Goal: Task Accomplishment & Management: Manage account settings

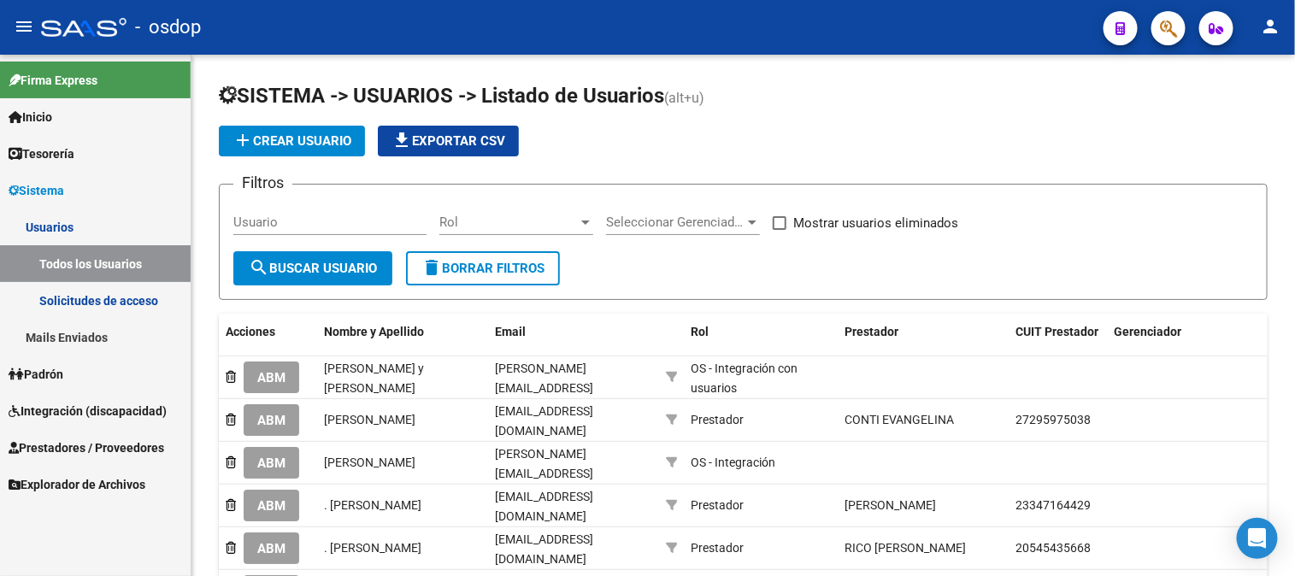
click at [37, 220] on link "Usuarios" at bounding box center [95, 227] width 191 height 37
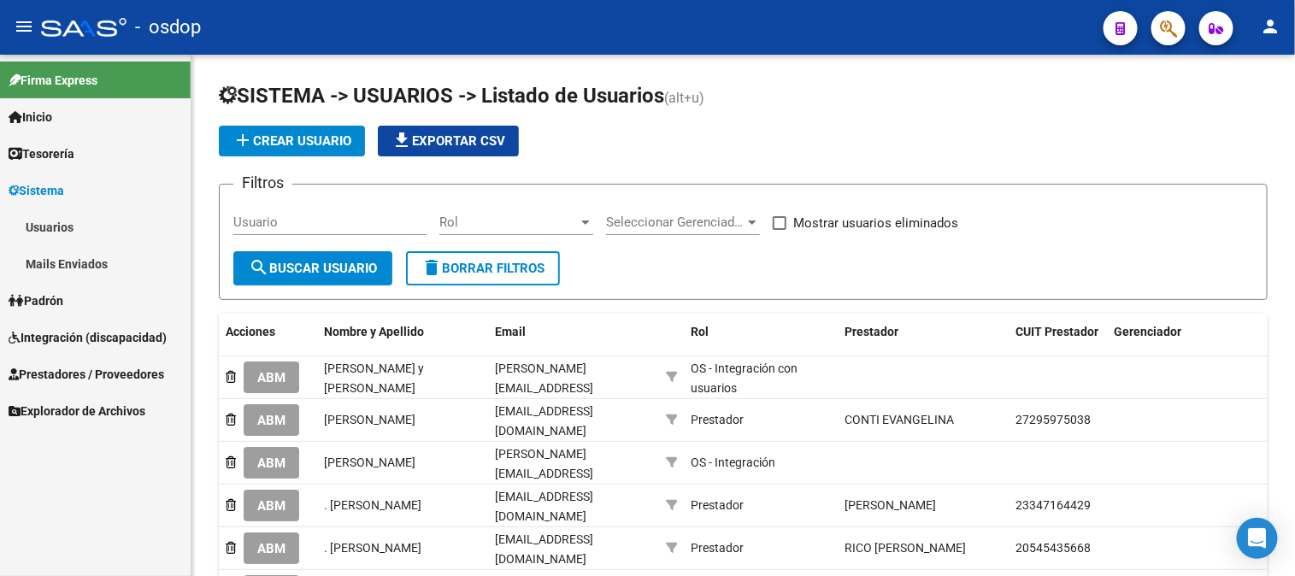
drag, startPoint x: 57, startPoint y: 229, endPoint x: 65, endPoint y: 234, distance: 9.2
click at [58, 232] on link "Usuarios" at bounding box center [95, 227] width 191 height 37
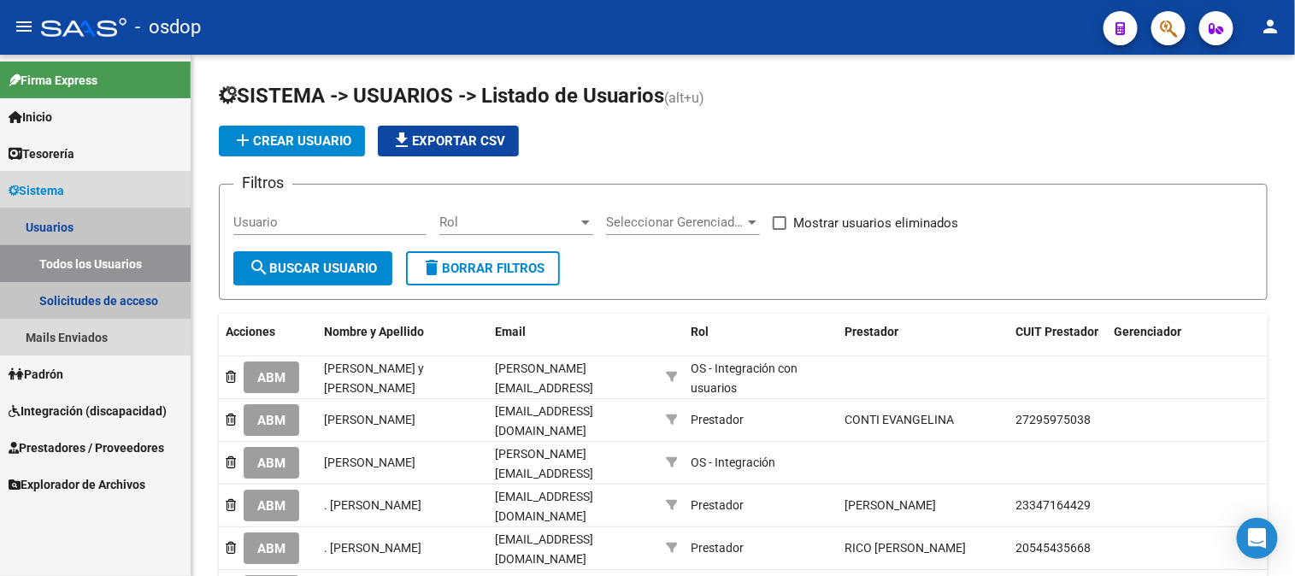
click at [95, 262] on link "Todos los Usuarios" at bounding box center [95, 263] width 191 height 37
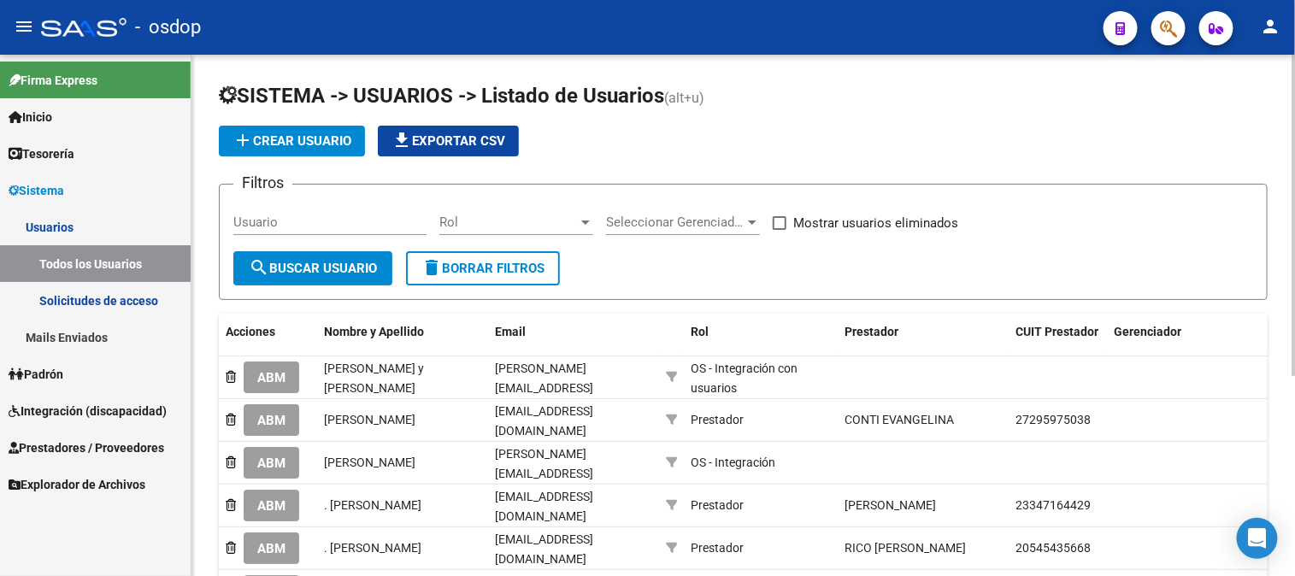
click at [246, 225] on input "Usuario" at bounding box center [329, 222] width 193 height 15
paste input "27274156967"
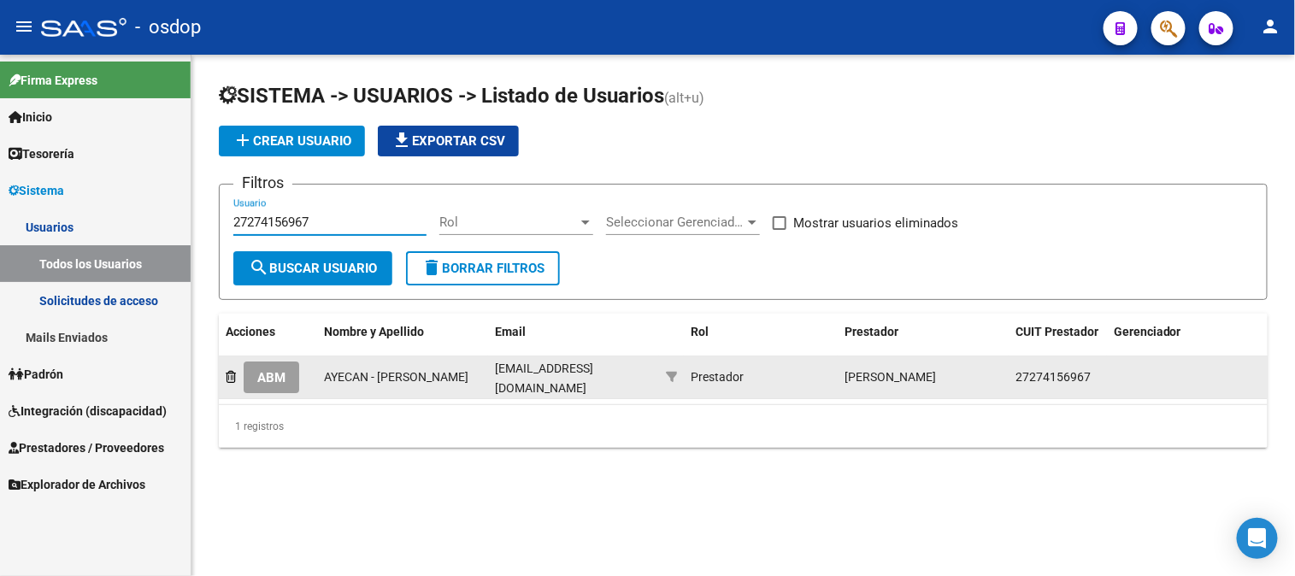
type input "27274156967"
click at [268, 376] on span "ABM" at bounding box center [271, 377] width 28 height 15
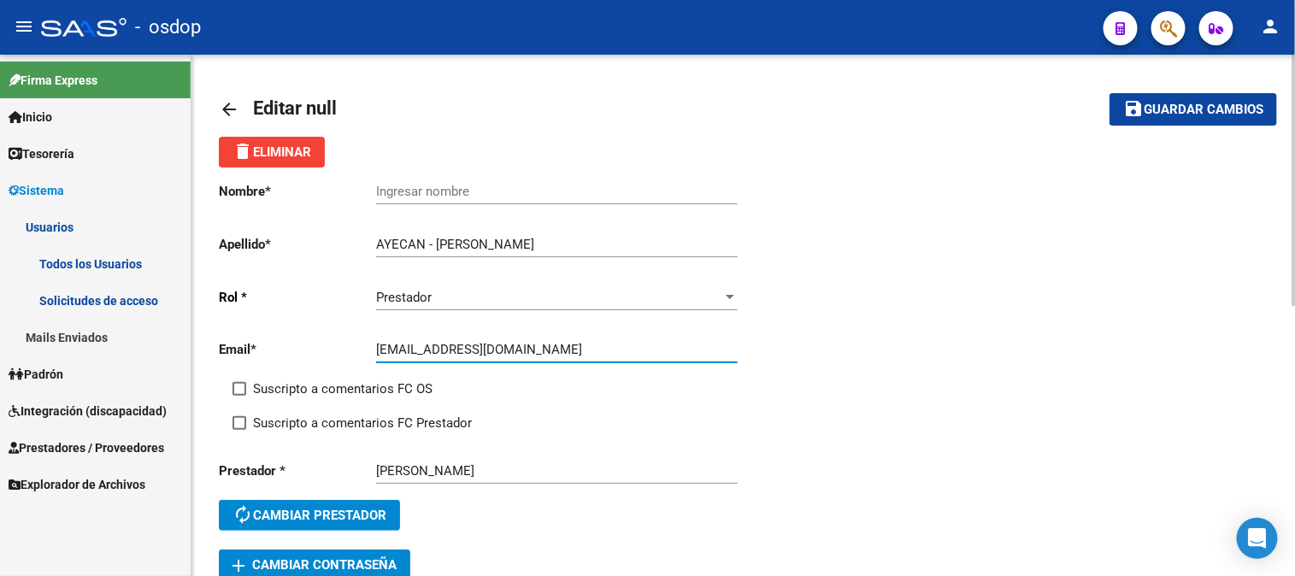
click at [445, 347] on input "[EMAIL_ADDRESS][DOMAIN_NAME]" at bounding box center [557, 349] width 362 height 15
type input "[EMAIL_ADDRESS][DOMAIN_NAME]"
click at [1168, 104] on span "Guardar cambios" at bounding box center [1204, 110] width 120 height 15
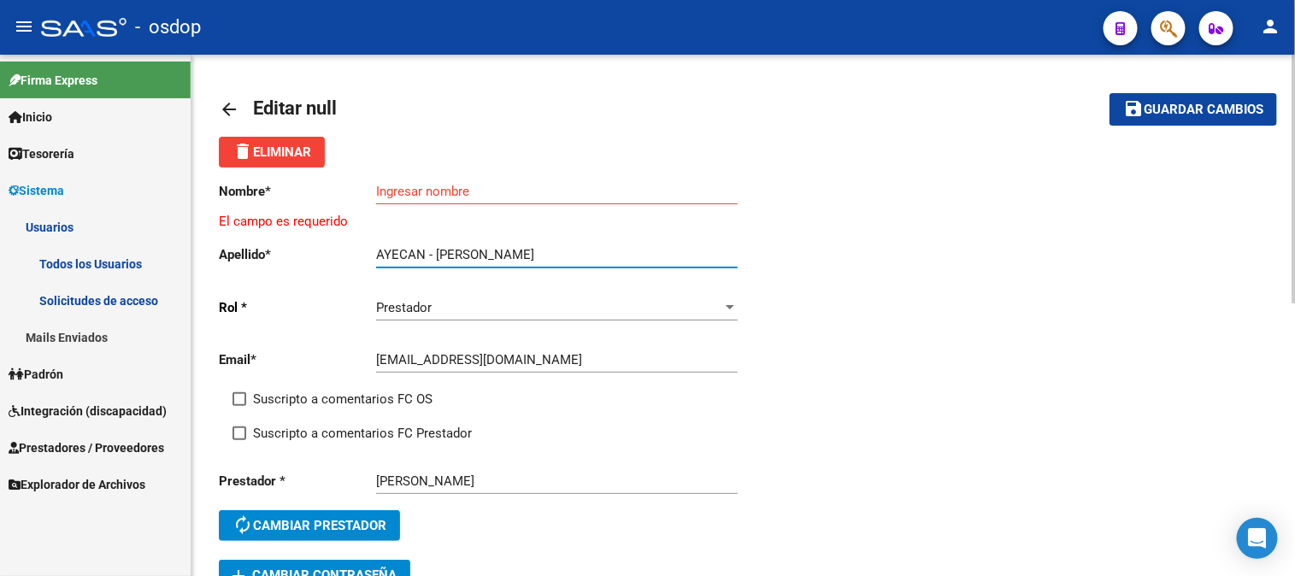
drag, startPoint x: 499, startPoint y: 250, endPoint x: 578, endPoint y: 251, distance: 78.7
click at [578, 251] on input "AYECAN - [PERSON_NAME]" at bounding box center [557, 254] width 362 height 15
type input "AYECAN - GARRONE"
click at [386, 192] on input "Ingresar nombre" at bounding box center [557, 191] width 362 height 15
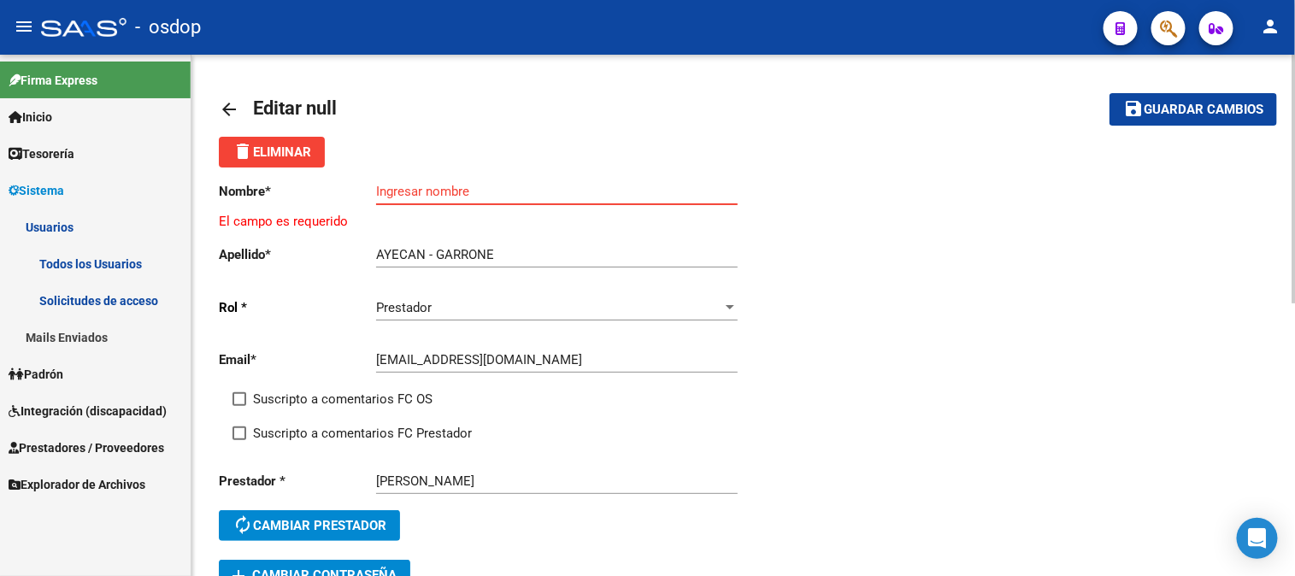
paste input "[PERSON_NAME]"
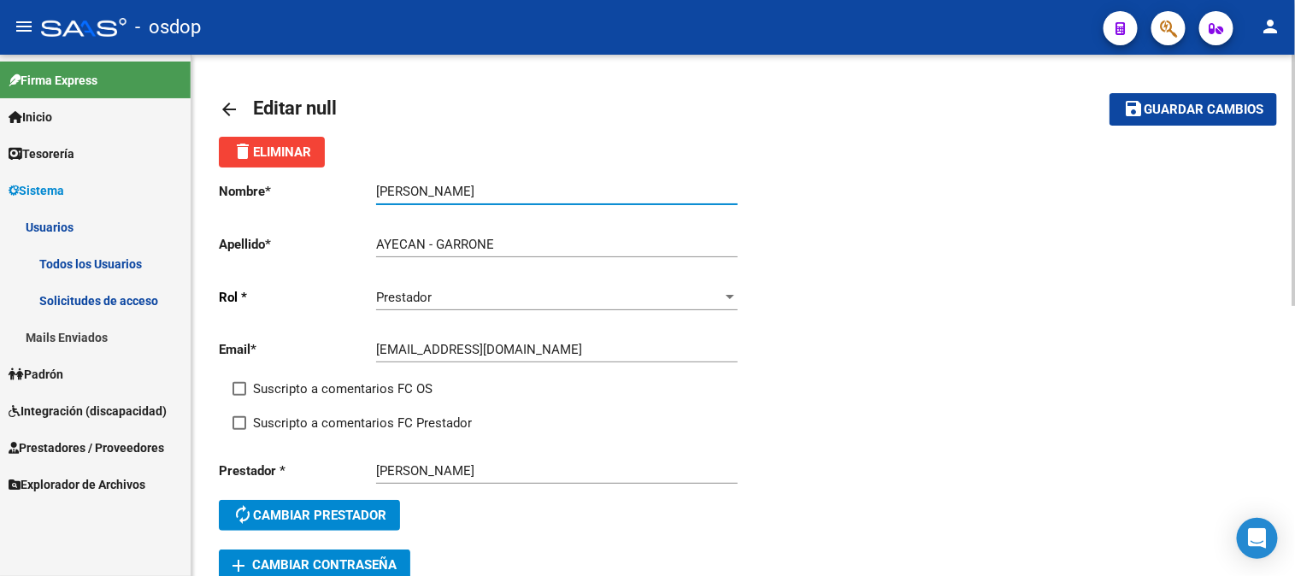
type input "[PERSON_NAME]"
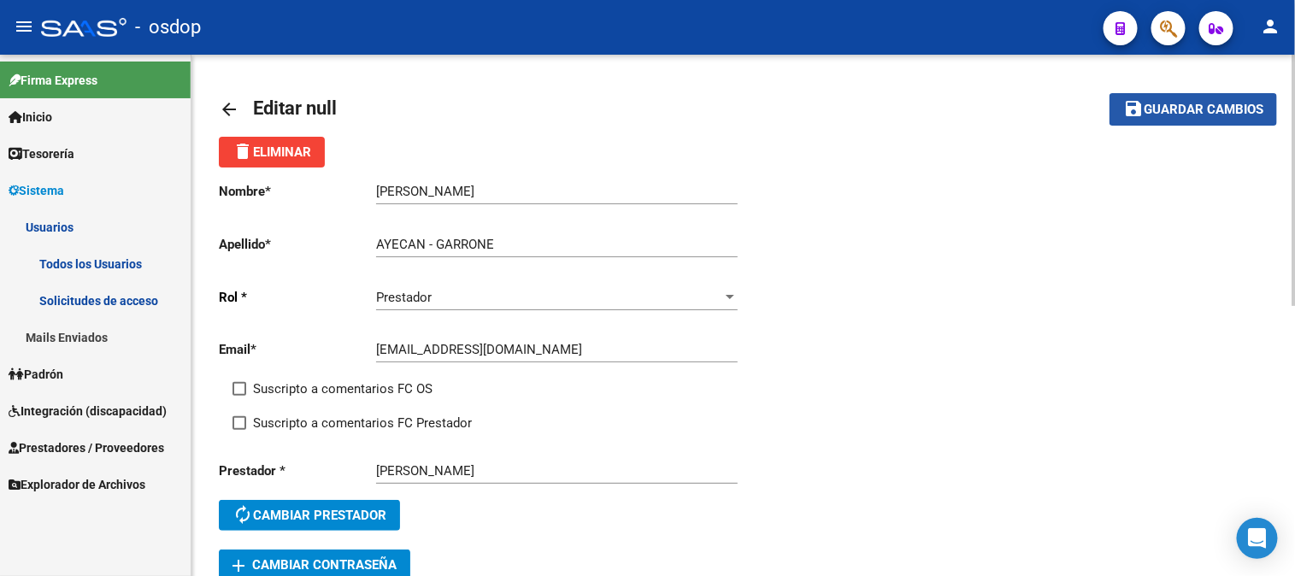
click at [1156, 114] on span "Guardar cambios" at bounding box center [1204, 110] width 120 height 15
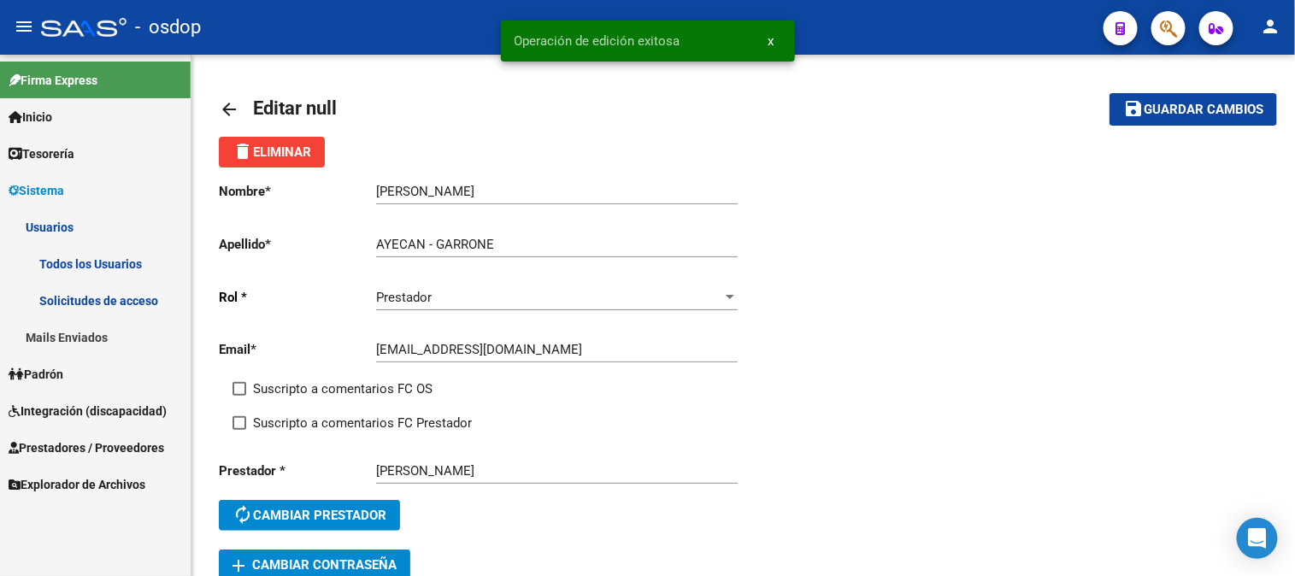
drag, startPoint x: 705, startPoint y: 39, endPoint x: 448, endPoint y: 40, distance: 257.3
click at [448, 40] on body "menu - osdop person Firma Express Inicio Calendario SSS Instructivos Contacto O…" at bounding box center [647, 288] width 1295 height 576
click at [699, 37] on simple-snack-bar "Operación de edición exitosa x" at bounding box center [648, 40] width 267 height 17
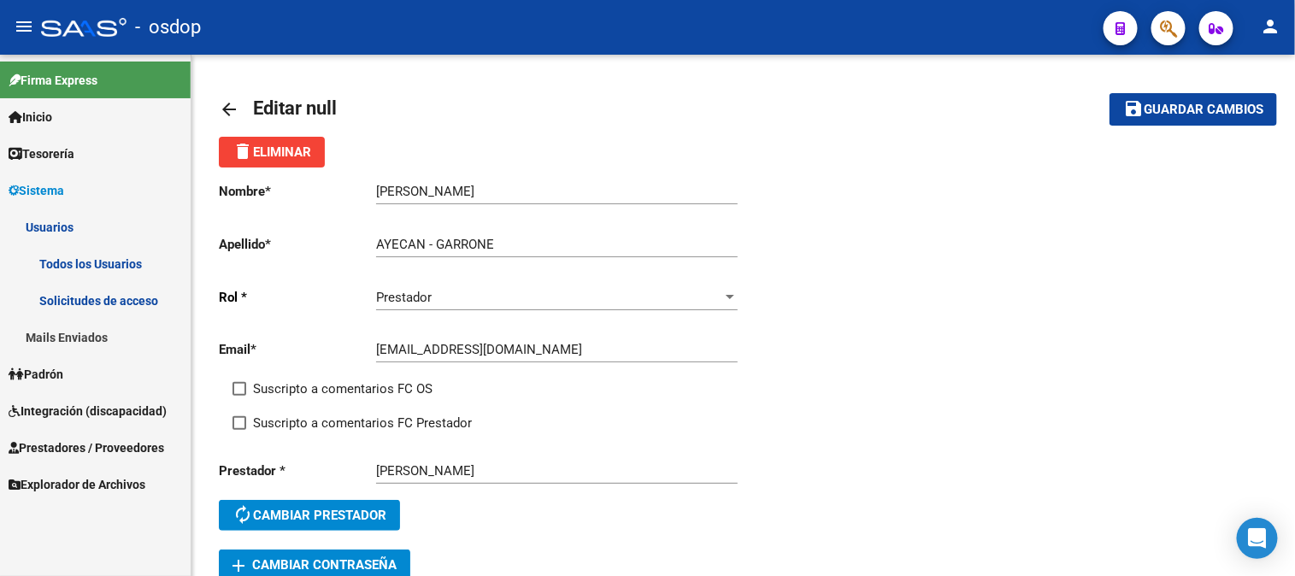
drag, startPoint x: 518, startPoint y: 38, endPoint x: 650, endPoint y: 43, distance: 131.8
click at [642, 115] on mat-toolbar-row "arrow_back Editar null" at bounding box center [628, 109] width 818 height 55
click at [226, 103] on mat-icon "arrow_back" at bounding box center [229, 109] width 21 height 21
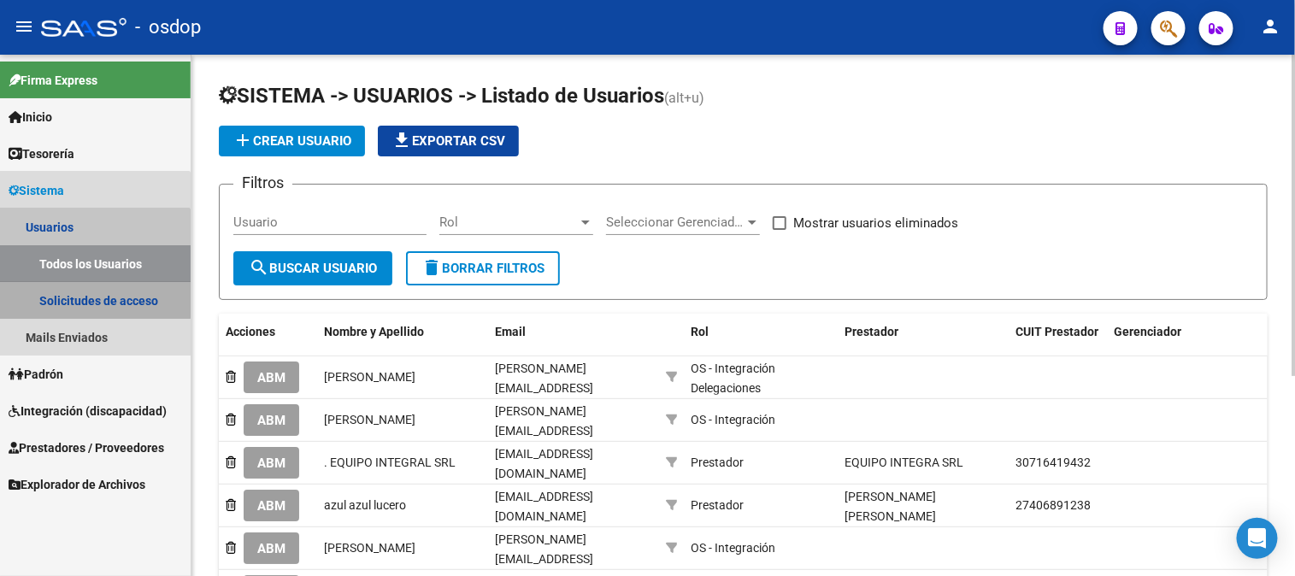
click at [78, 294] on link "Solicitudes de acceso" at bounding box center [95, 300] width 191 height 37
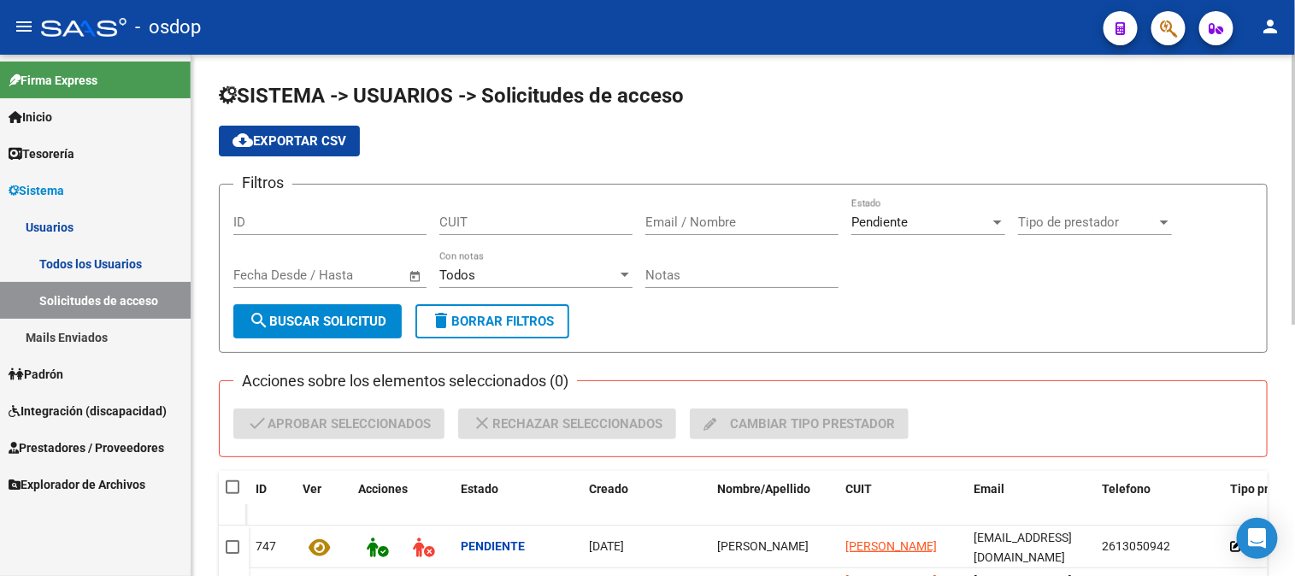
scroll to position [285, 0]
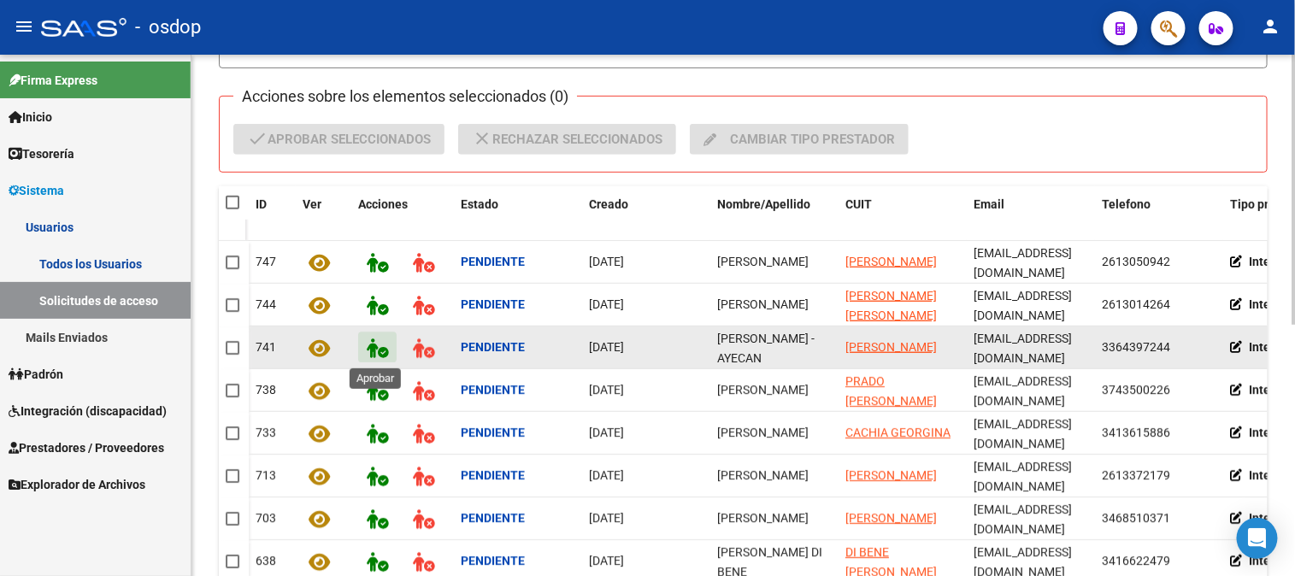
click at [371, 347] on icon at bounding box center [377, 349] width 21 height 20
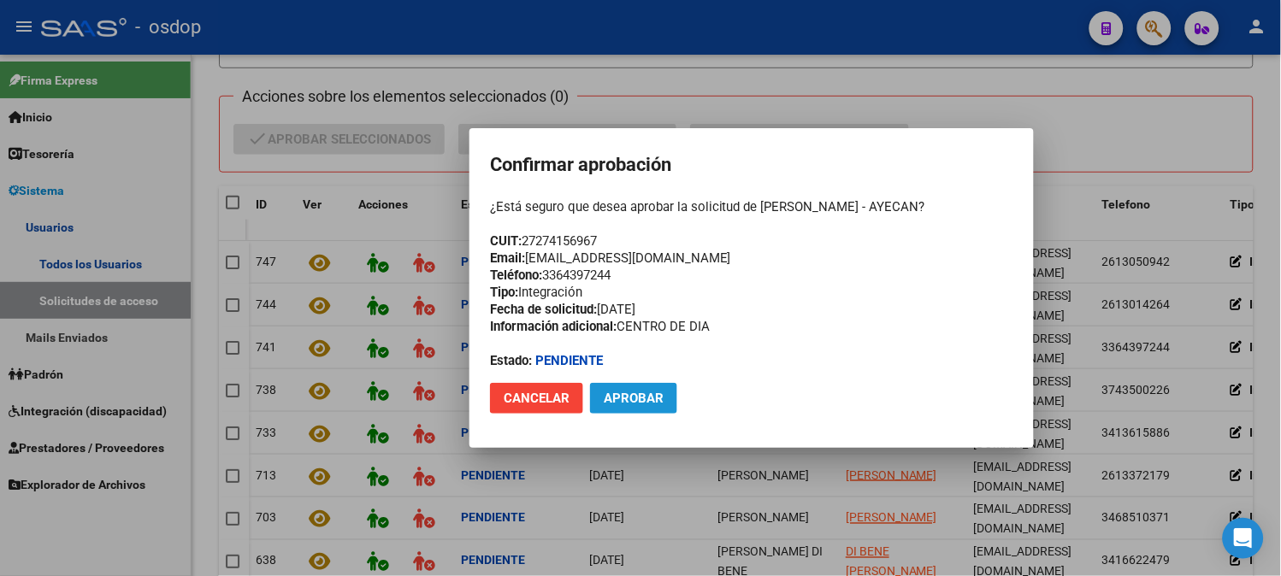
drag, startPoint x: 627, startPoint y: 398, endPoint x: 613, endPoint y: 393, distance: 14.3
click at [626, 398] on span "Aprobar" at bounding box center [634, 398] width 60 height 15
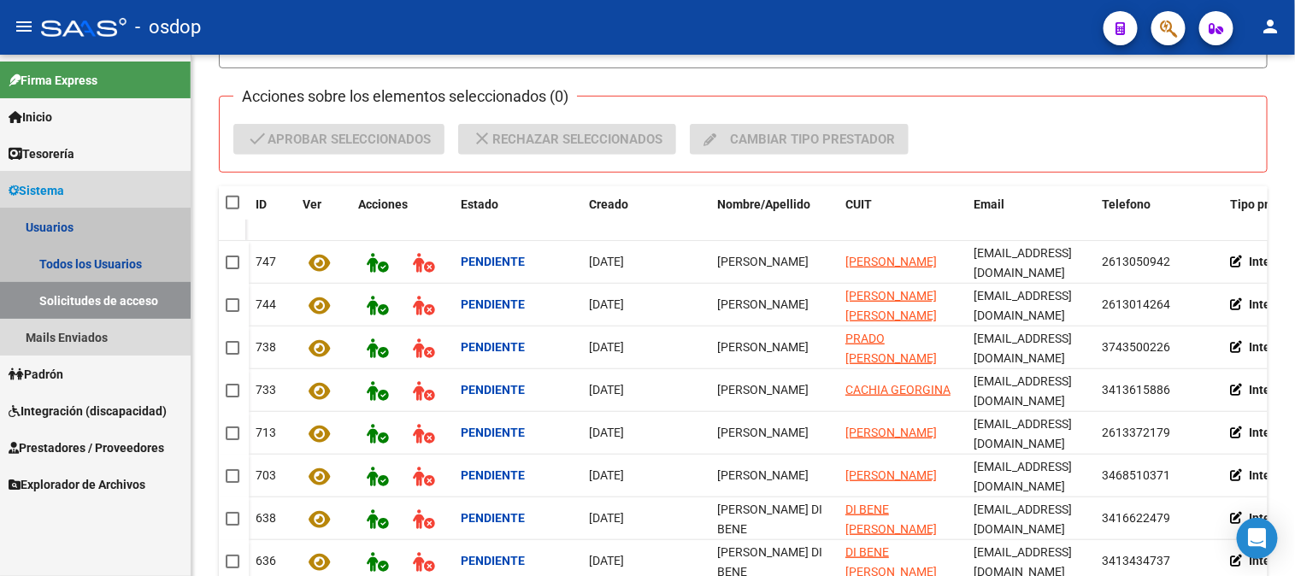
click at [62, 227] on link "Usuarios" at bounding box center [95, 227] width 191 height 37
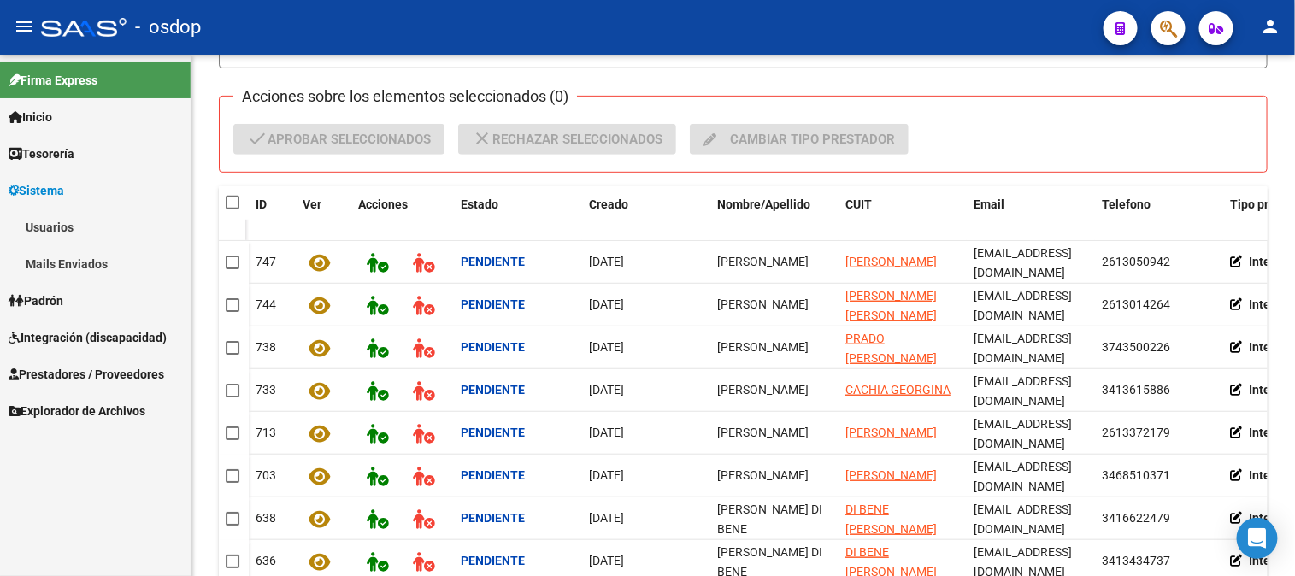
click at [72, 228] on link "Usuarios" at bounding box center [95, 227] width 191 height 37
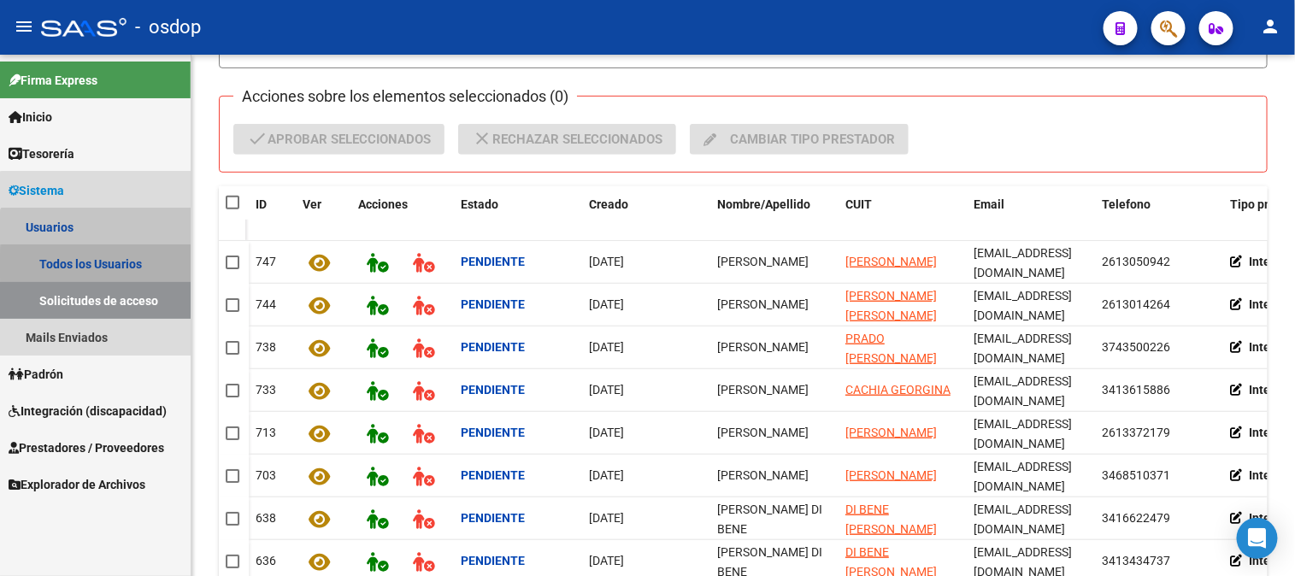
click at [109, 266] on link "Todos los Usuarios" at bounding box center [95, 263] width 191 height 37
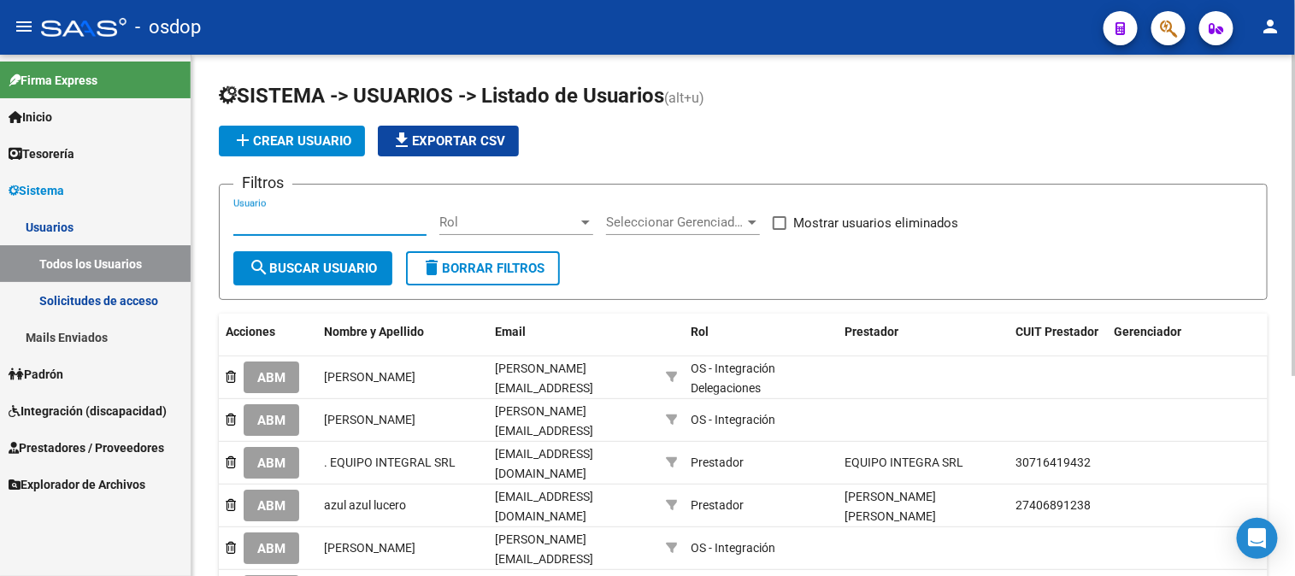
click at [236, 218] on input "Usuario" at bounding box center [329, 222] width 193 height 15
paste input "27371168163"
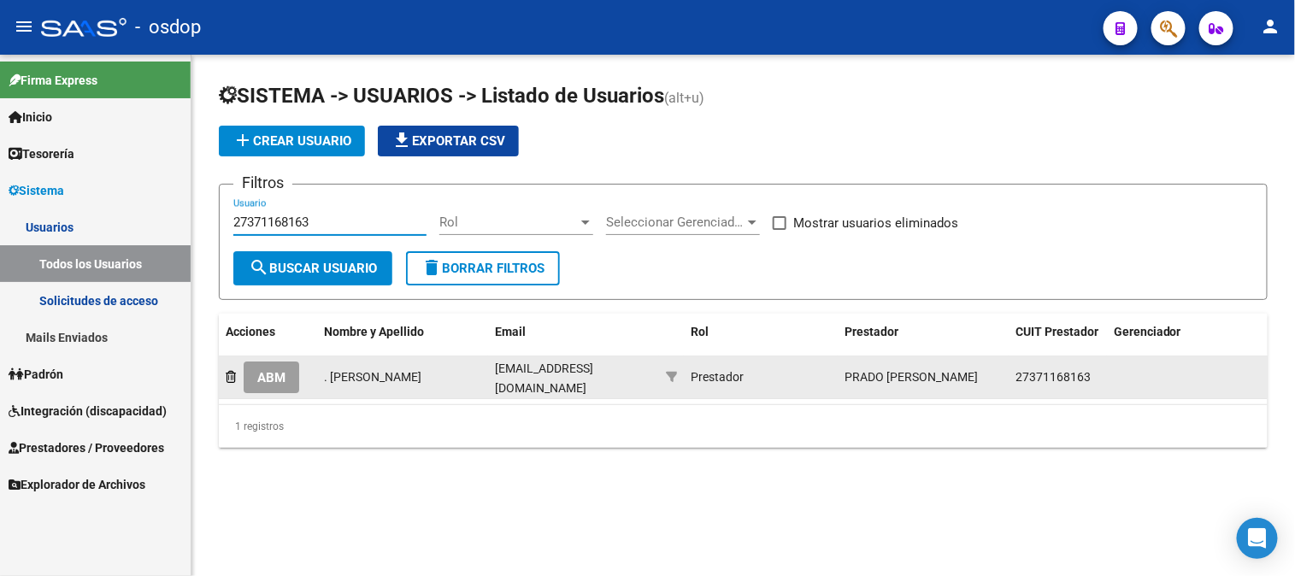
type input "27371168163"
click at [278, 381] on span "ABM" at bounding box center [271, 377] width 28 height 15
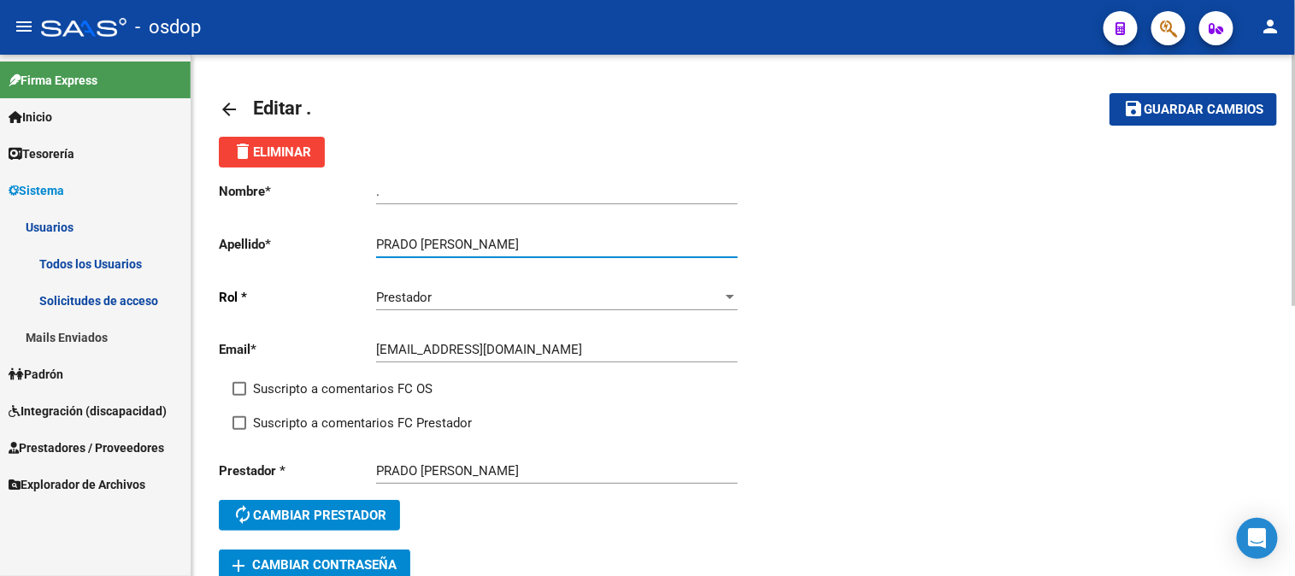
drag, startPoint x: 425, startPoint y: 239, endPoint x: 573, endPoint y: 243, distance: 147.9
click at [573, 243] on input "PRADO [PERSON_NAME]" at bounding box center [557, 244] width 362 height 15
type input "PRADO"
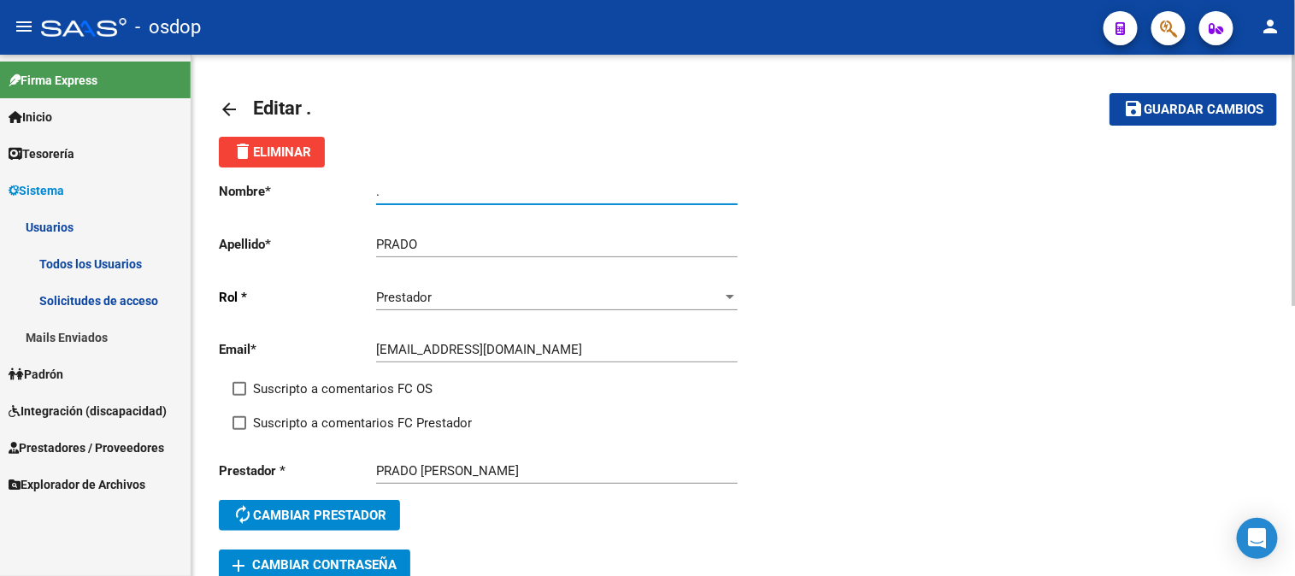
drag, startPoint x: 390, startPoint y: 190, endPoint x: 301, endPoint y: 181, distance: 89.3
click at [301, 181] on div "Nombre * . Ingresar nombre Apellido * PRADO Ingresar apellido [PERSON_NAME] * P…" at bounding box center [481, 359] width 525 height 382
paste input "[PERSON_NAME]"
type input "[PERSON_NAME]"
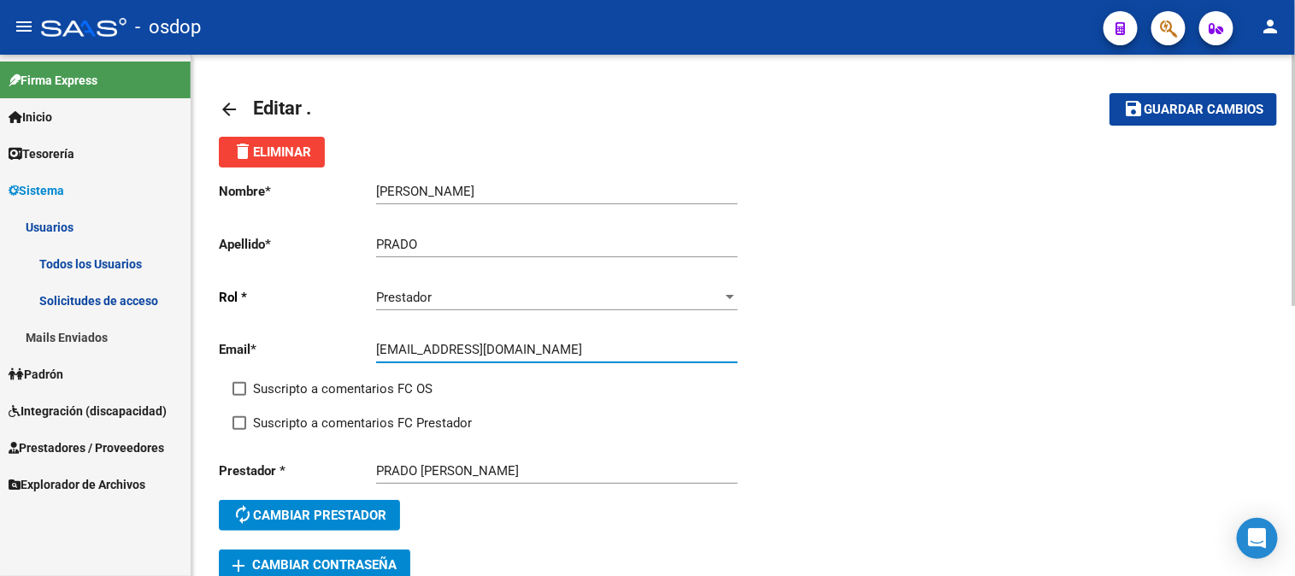
drag, startPoint x: 569, startPoint y: 345, endPoint x: 275, endPoint y: 336, distance: 294.3
click at [275, 337] on div "Email * [EMAIL_ADDRESS][DOMAIN_NAME] Ingresar email" at bounding box center [481, 352] width 525 height 53
paste input "25"
type input "[EMAIL_ADDRESS][DOMAIN_NAME]"
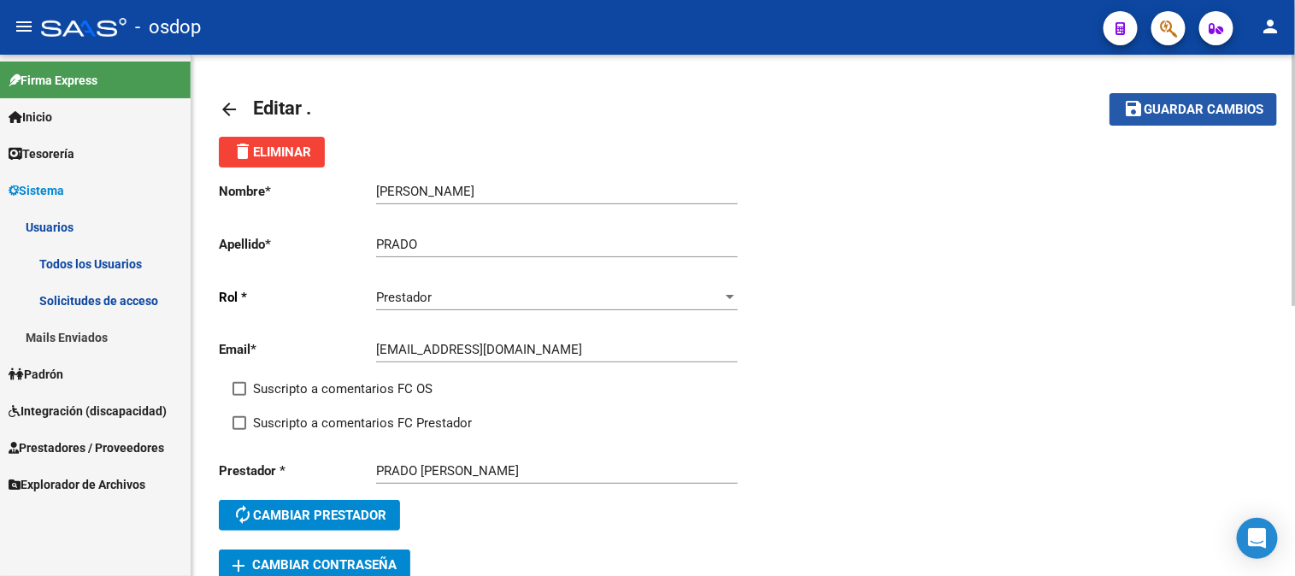
click at [1158, 106] on span "Guardar cambios" at bounding box center [1204, 110] width 120 height 15
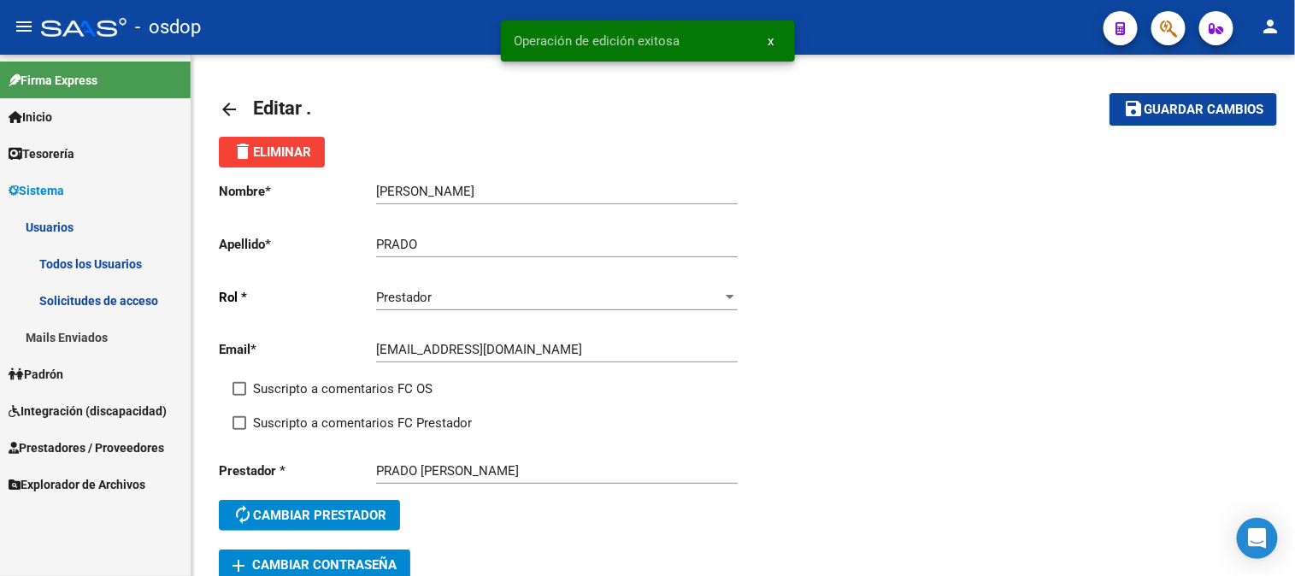
drag, startPoint x: 693, startPoint y: 37, endPoint x: 489, endPoint y: 34, distance: 203.5
click at [489, 34] on div "Operación de edición exitosa x" at bounding box center [647, 41] width 335 height 82
copy span "Operación de edición exitosa"
click at [233, 103] on mat-icon "arrow_back" at bounding box center [229, 109] width 21 height 21
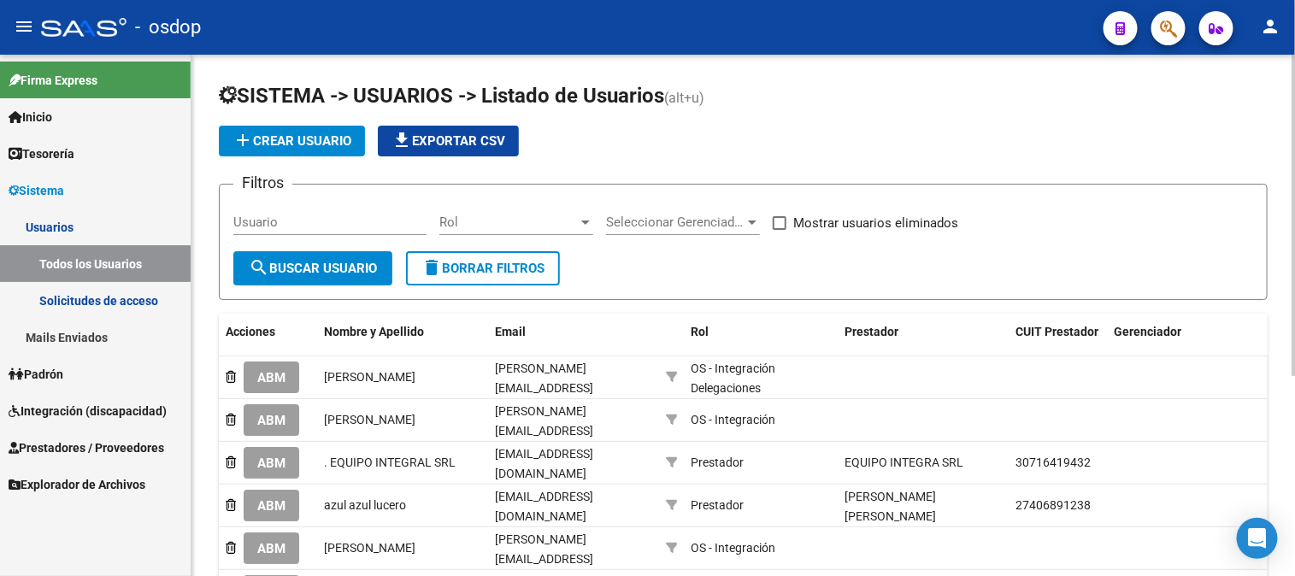
click at [130, 300] on link "Solicitudes de acceso" at bounding box center [95, 300] width 191 height 37
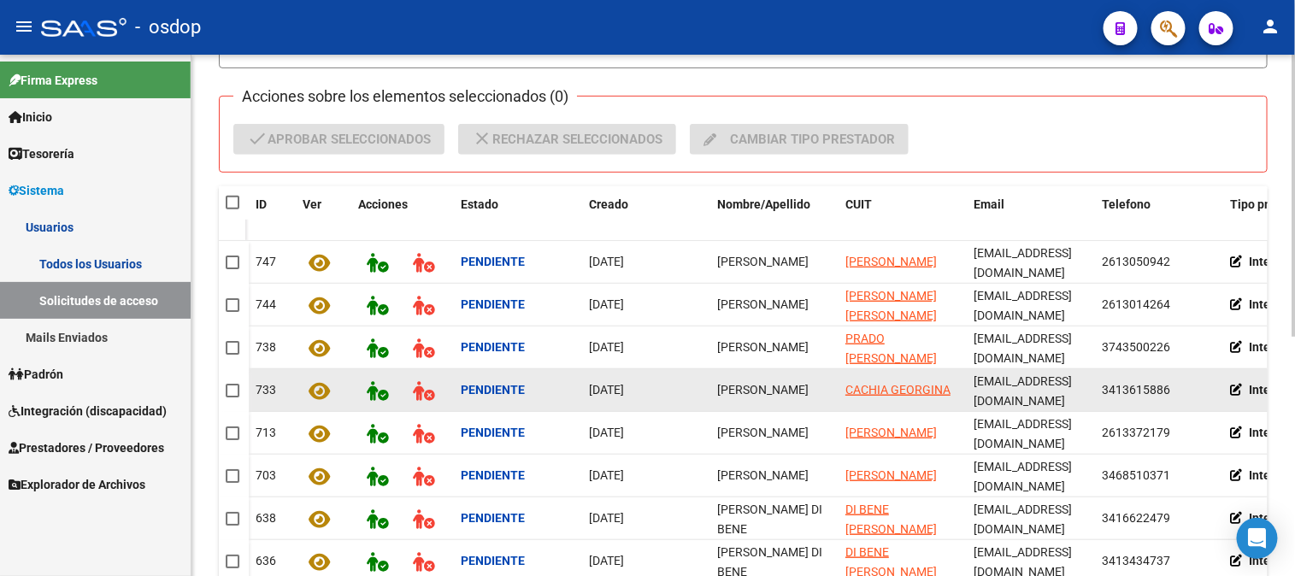
scroll to position [380, 0]
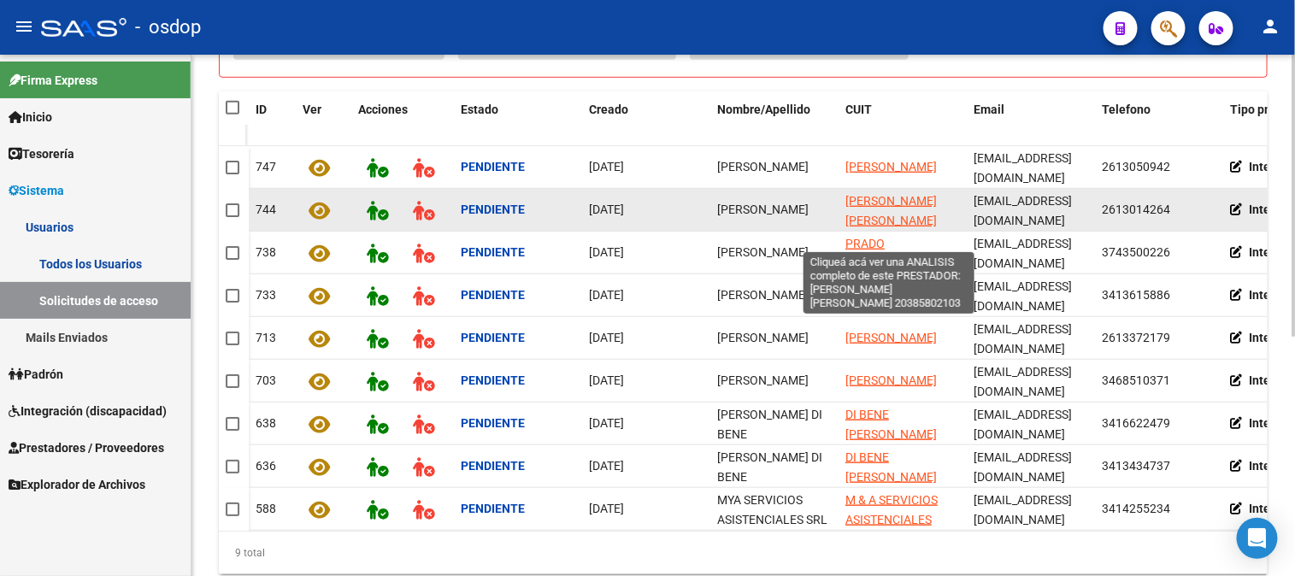
click at [872, 201] on span "[PERSON_NAME] [PERSON_NAME]" at bounding box center [891, 210] width 91 height 33
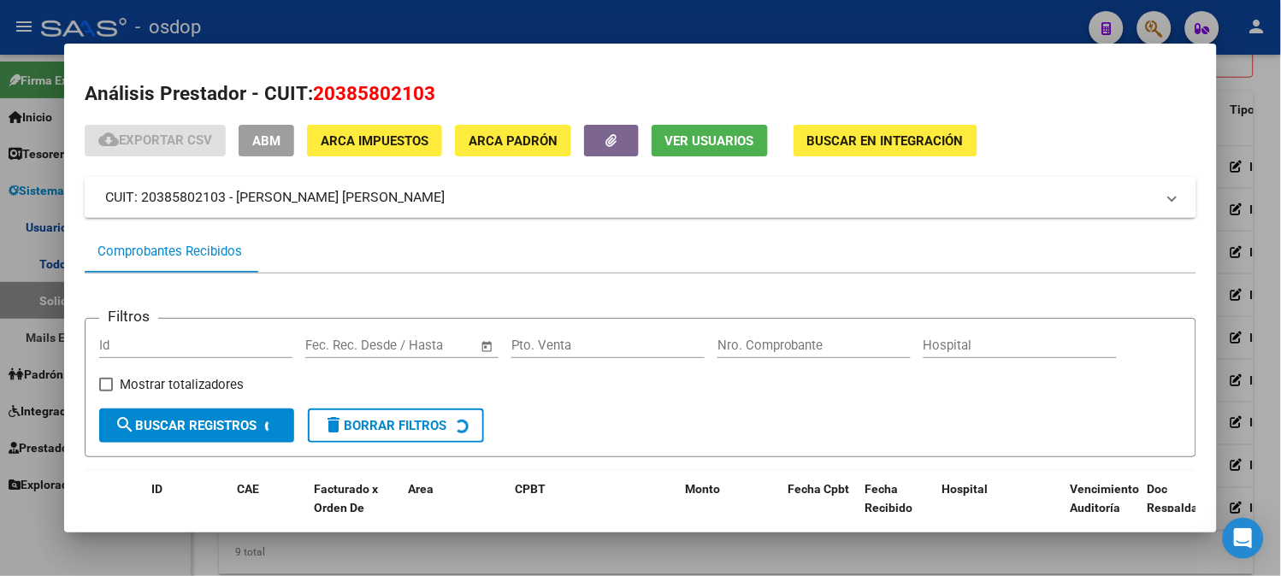
click at [704, 144] on span "Ver Usuarios" at bounding box center [709, 140] width 89 height 15
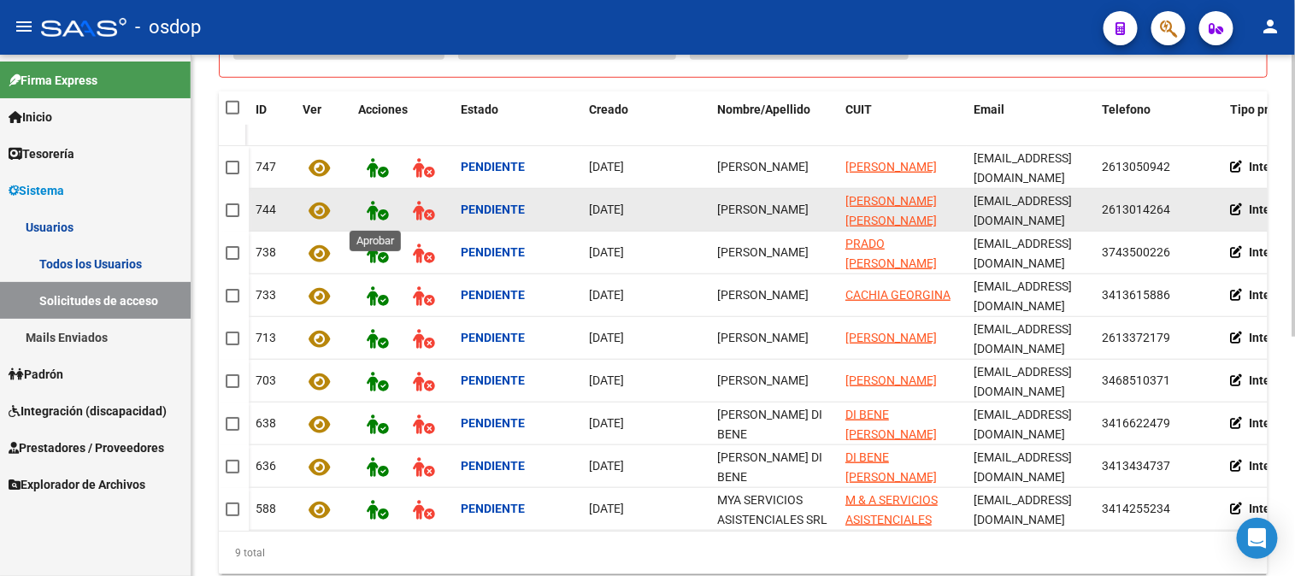
click at [373, 209] on icon at bounding box center [377, 211] width 21 height 20
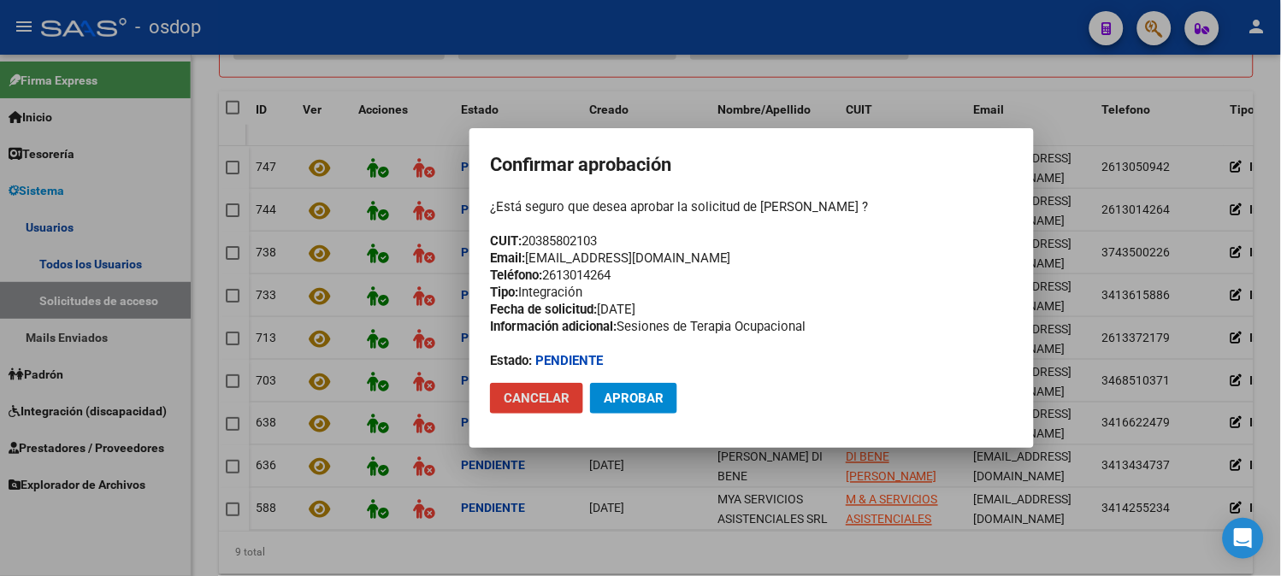
click at [622, 408] on button "Aprobar" at bounding box center [633, 398] width 87 height 31
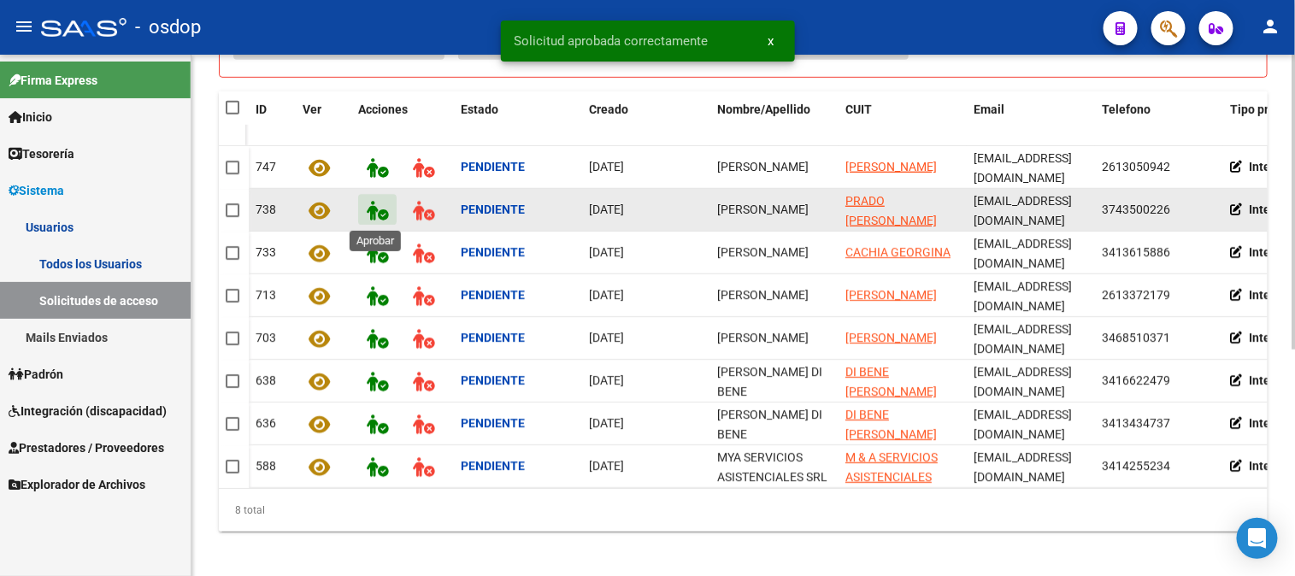
click at [373, 212] on icon at bounding box center [377, 211] width 21 height 20
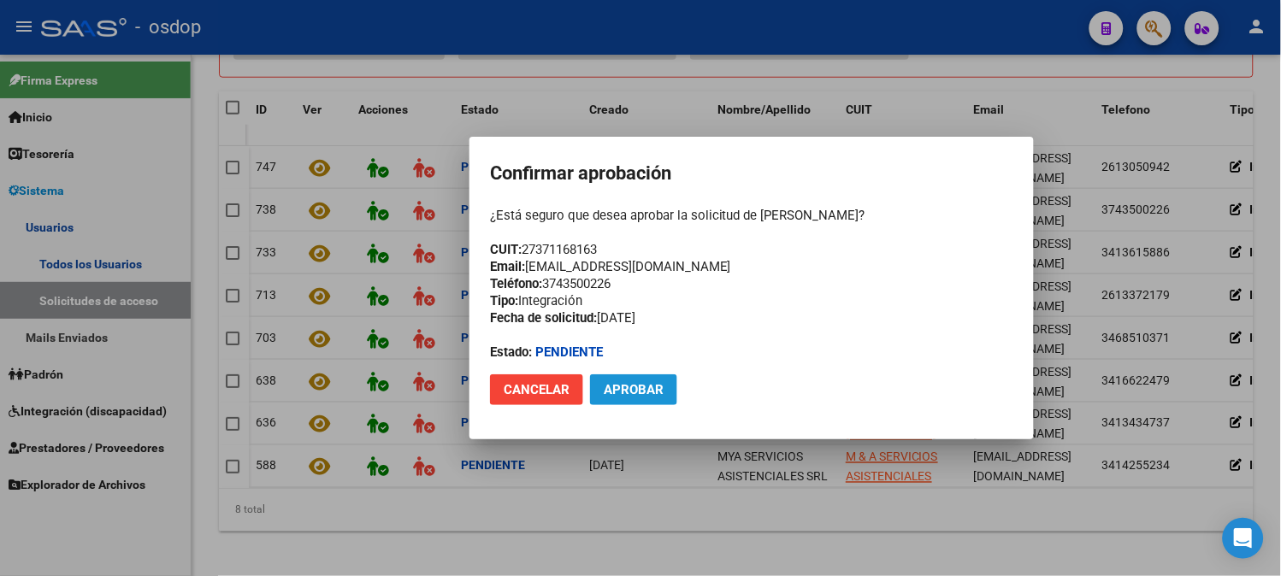
click at [643, 388] on span "Aprobar" at bounding box center [634, 389] width 60 height 15
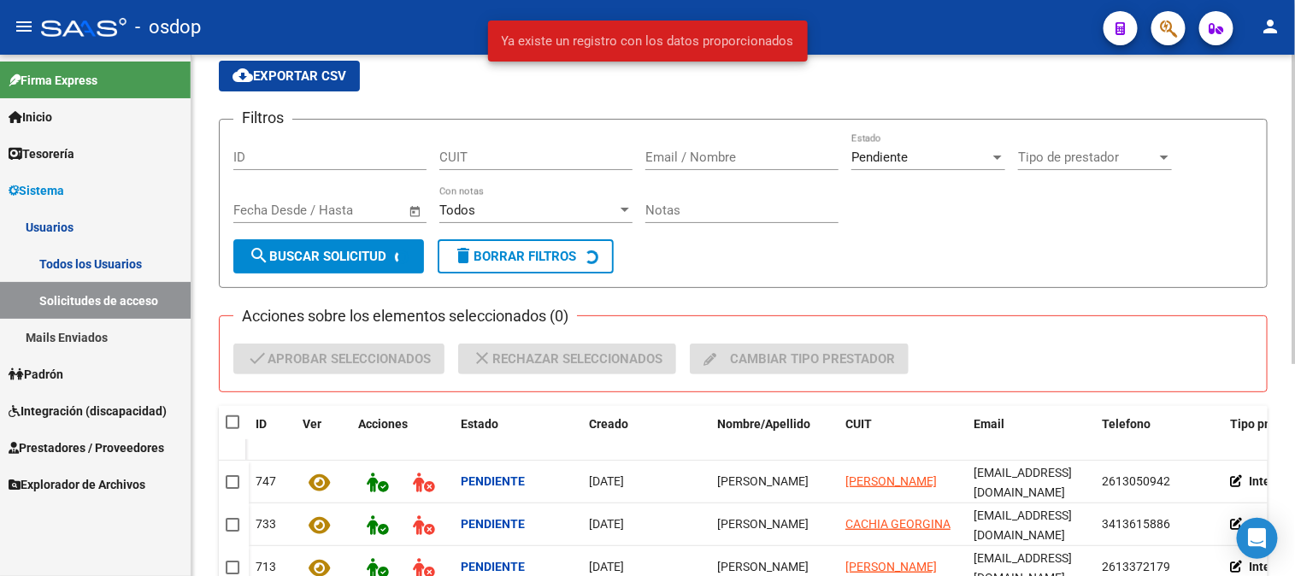
scroll to position [356, 0]
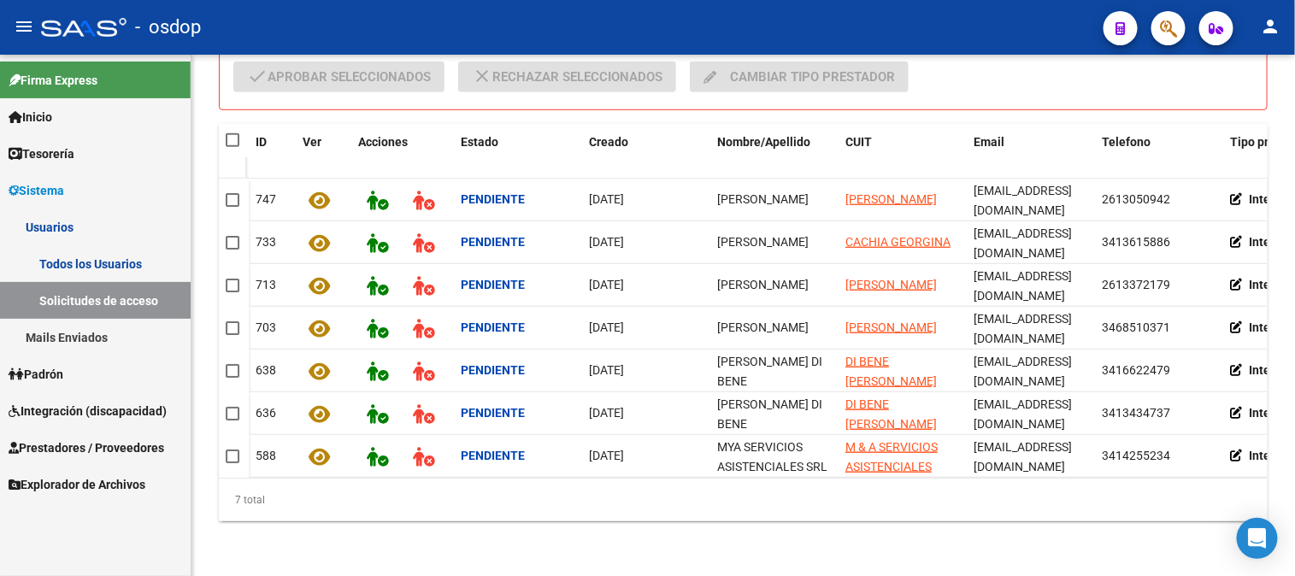
click at [71, 260] on link "Todos los Usuarios" at bounding box center [95, 263] width 191 height 37
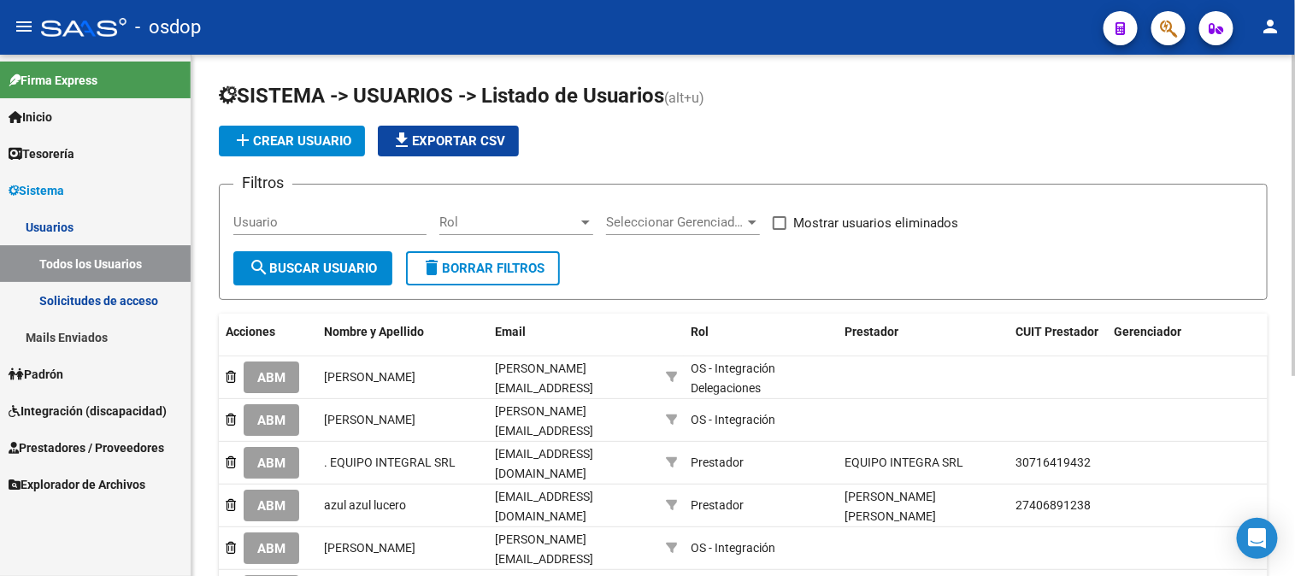
scroll to position [325, 0]
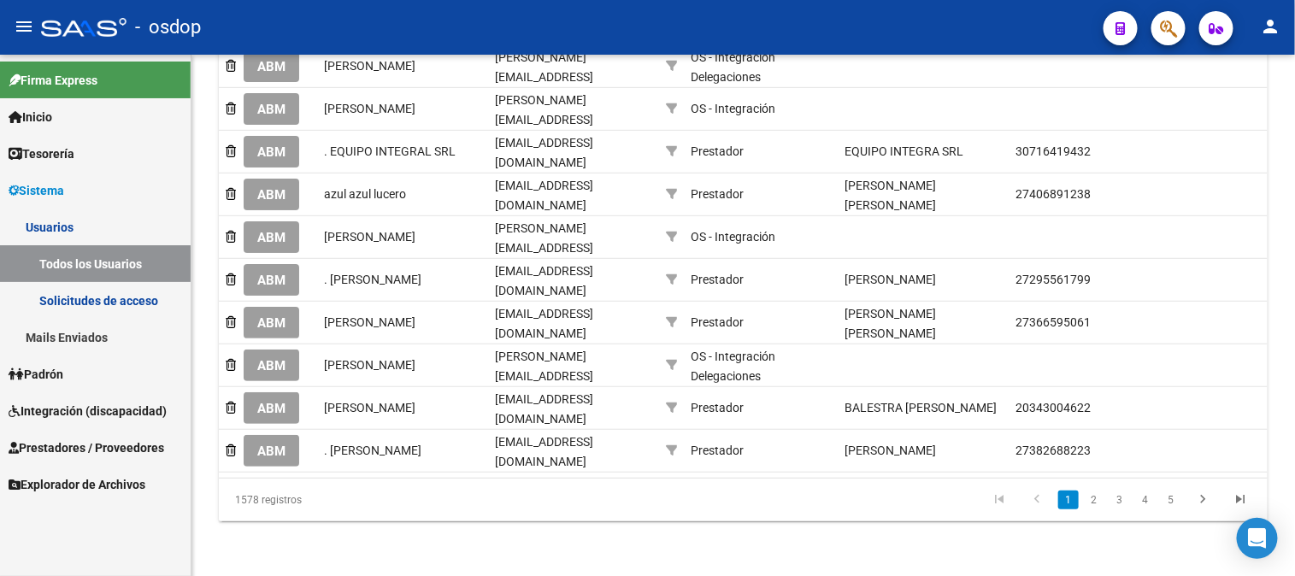
click at [274, 273] on span "ABM" at bounding box center [271, 280] width 28 height 15
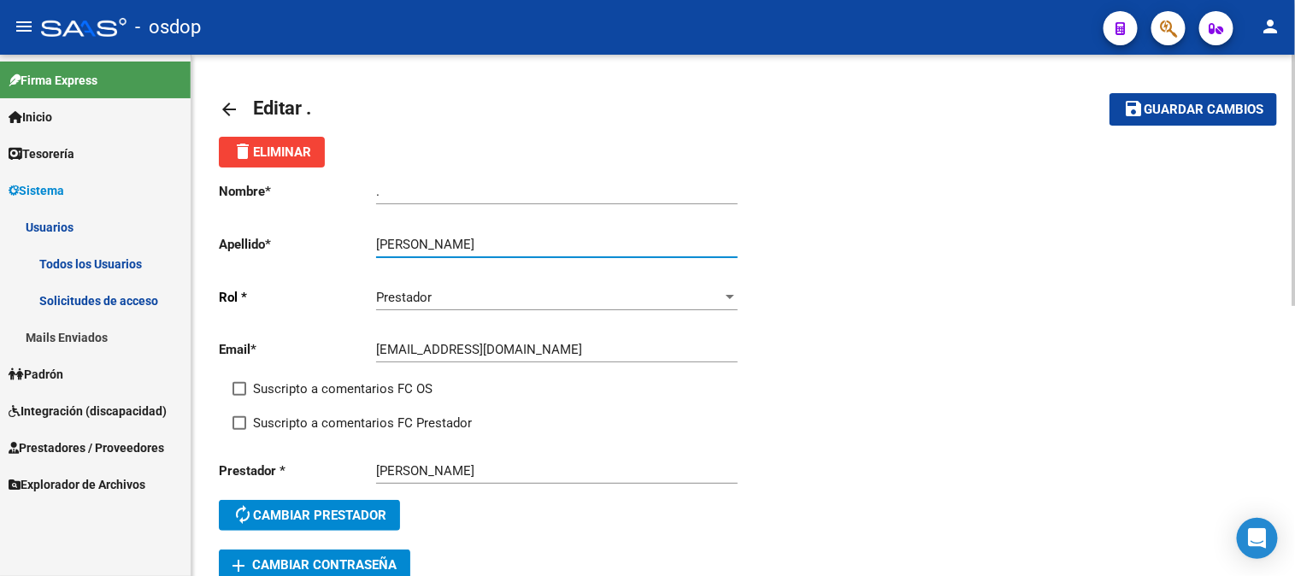
drag, startPoint x: 439, startPoint y: 240, endPoint x: 600, endPoint y: 245, distance: 161.6
click at [600, 245] on input "[PERSON_NAME]" at bounding box center [557, 244] width 362 height 15
type input "PONZONI"
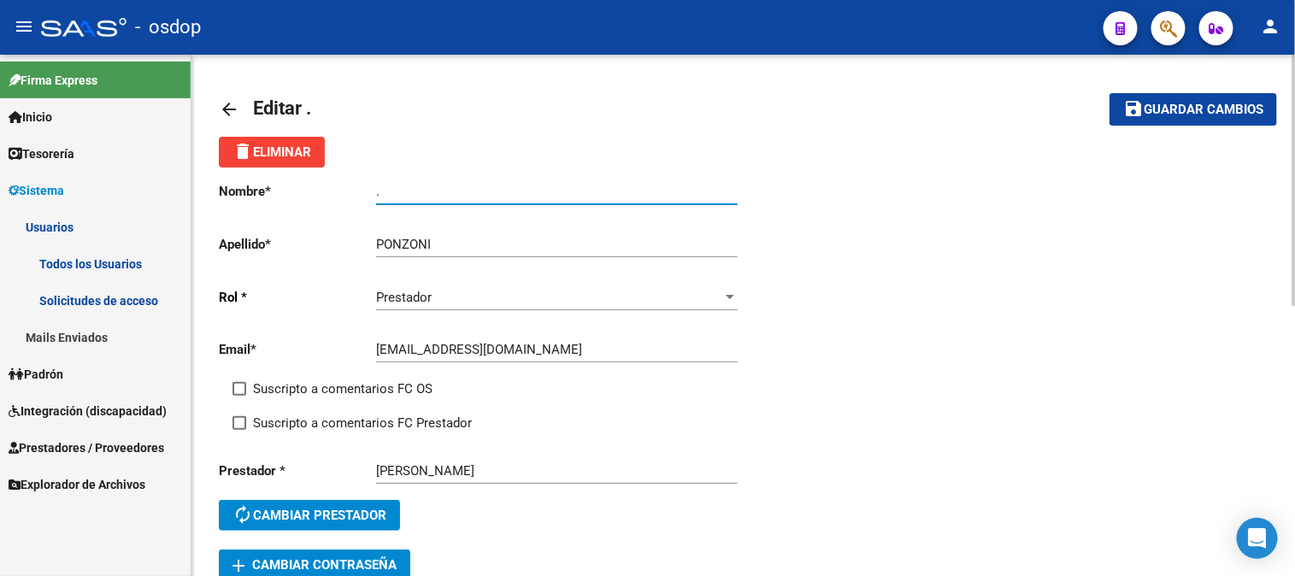
drag, startPoint x: 420, startPoint y: 186, endPoint x: 301, endPoint y: 175, distance: 119.4
click at [304, 181] on div "Nombre * . Ingresar nombre Apellido * PONZONI Ingresar apellido [PERSON_NAME] *…" at bounding box center [481, 359] width 525 height 382
paste input "[PERSON_NAME]"
type input "[PERSON_NAME]"
drag, startPoint x: 1192, startPoint y: 125, endPoint x: 1183, endPoint y: 115, distance: 13.4
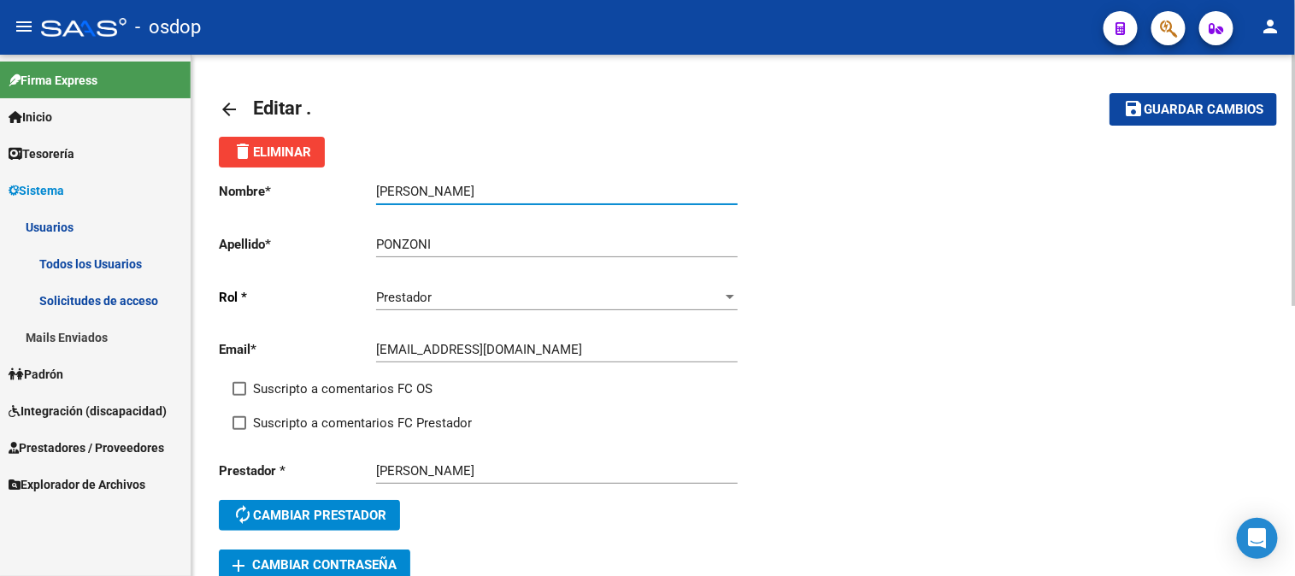
click at [1185, 116] on button "save Guardar cambios" at bounding box center [1194, 109] width 168 height 32
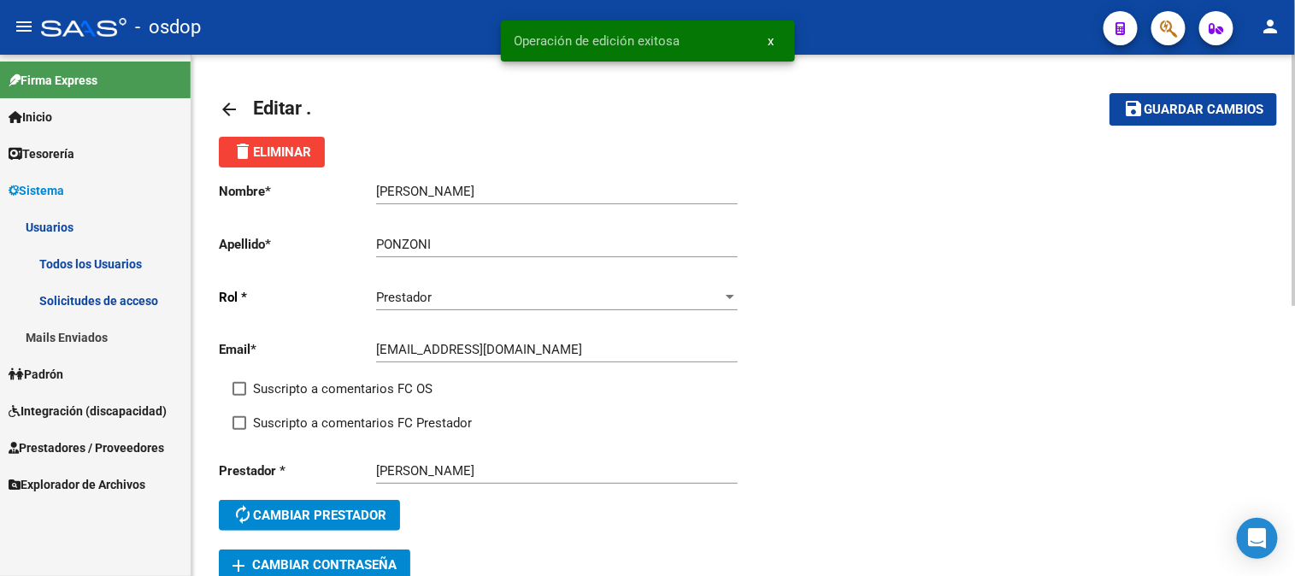
click at [259, 107] on span "Editar ." at bounding box center [282, 107] width 58 height 21
click at [227, 108] on mat-icon "arrow_back" at bounding box center [229, 109] width 21 height 21
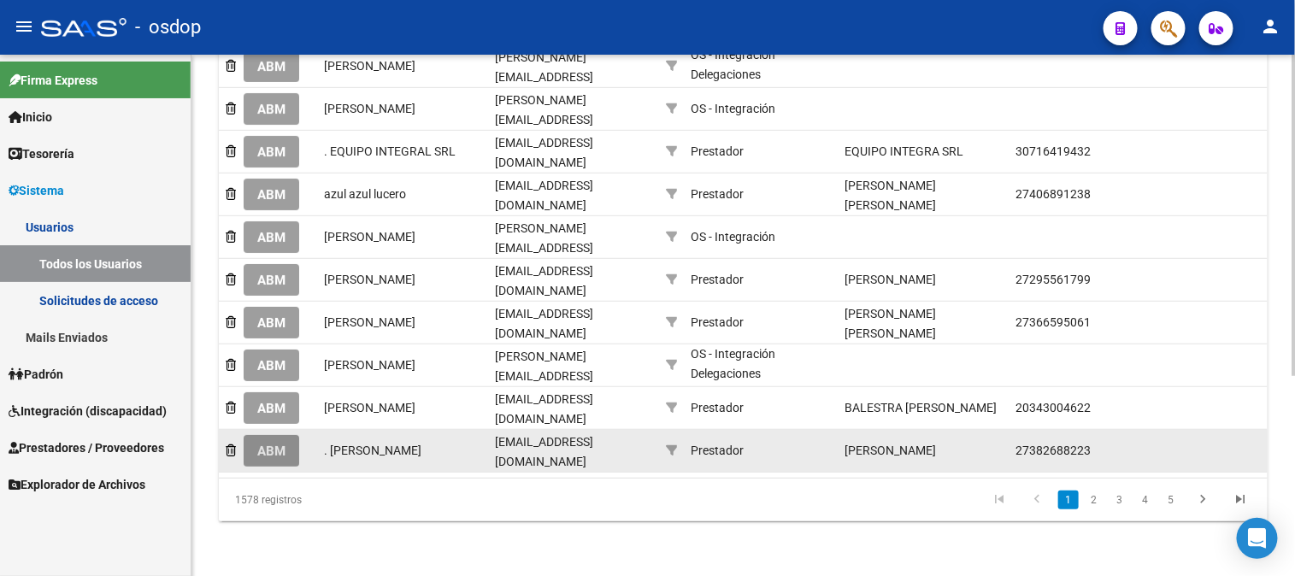
click at [275, 444] on span "ABM" at bounding box center [271, 451] width 28 height 15
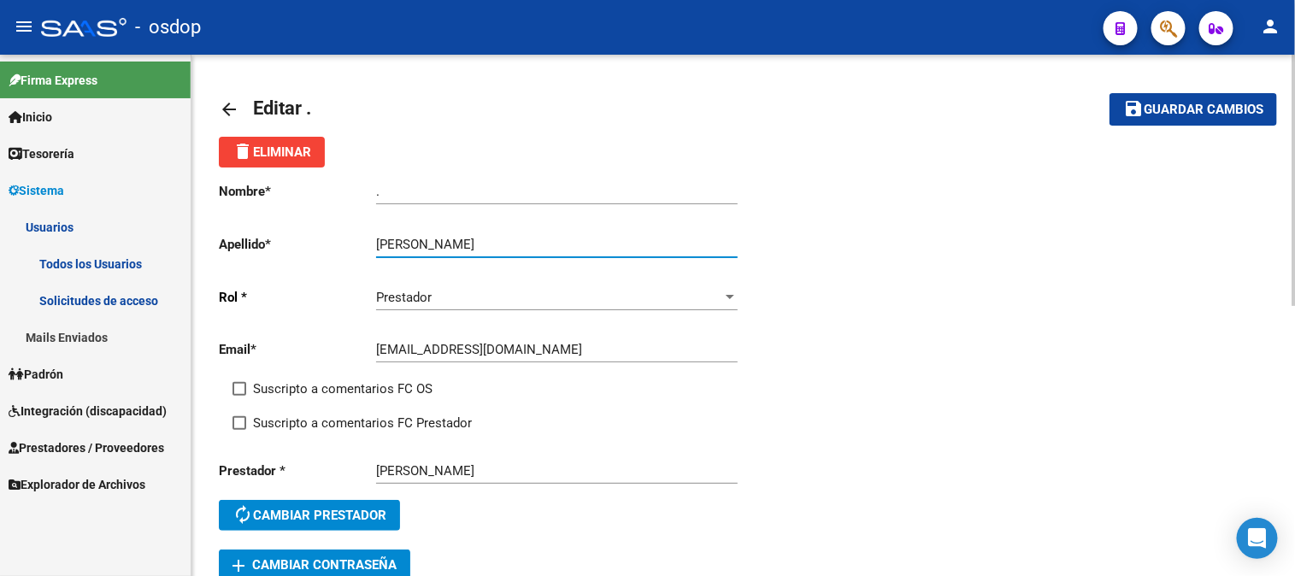
drag, startPoint x: 503, startPoint y: 248, endPoint x: 566, endPoint y: 249, distance: 63.3
click at [566, 249] on input "[PERSON_NAME]" at bounding box center [557, 244] width 362 height 15
drag, startPoint x: 438, startPoint y: 190, endPoint x: 283, endPoint y: 184, distance: 154.9
click at [282, 188] on app-form-text-field "Nombre * . Ingresar nombre" at bounding box center [478, 191] width 519 height 15
paste input "[PERSON_NAME]"
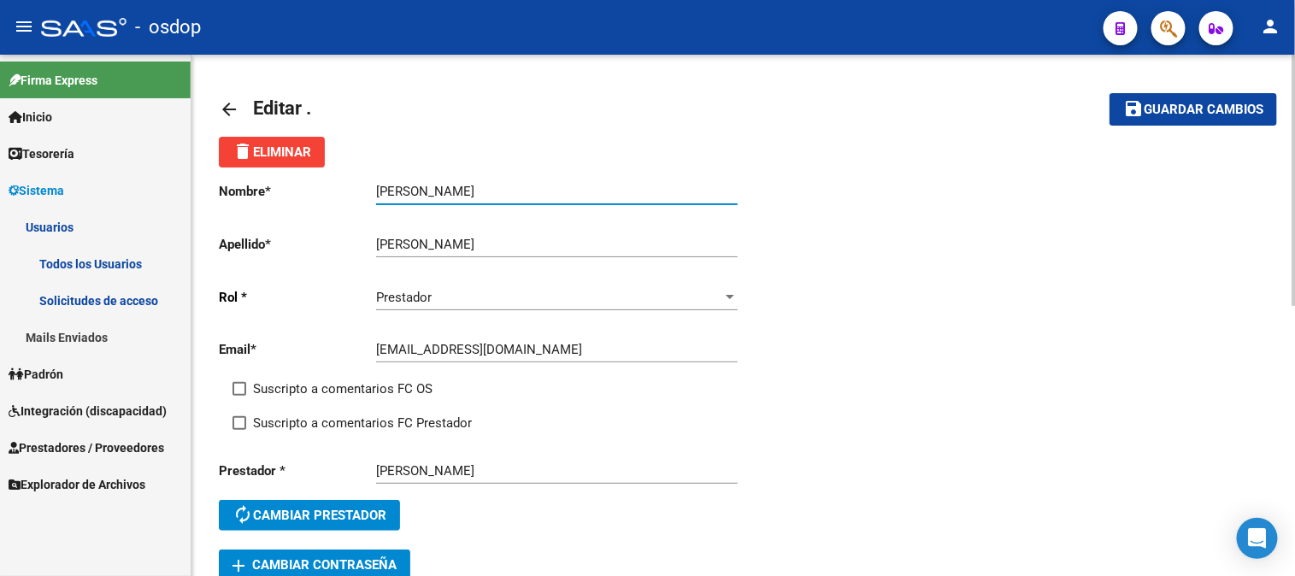
type input "[PERSON_NAME]"
drag, startPoint x: 1203, startPoint y: 109, endPoint x: 1194, endPoint y: 107, distance: 8.9
click at [1194, 107] on span "Guardar cambios" at bounding box center [1204, 110] width 120 height 15
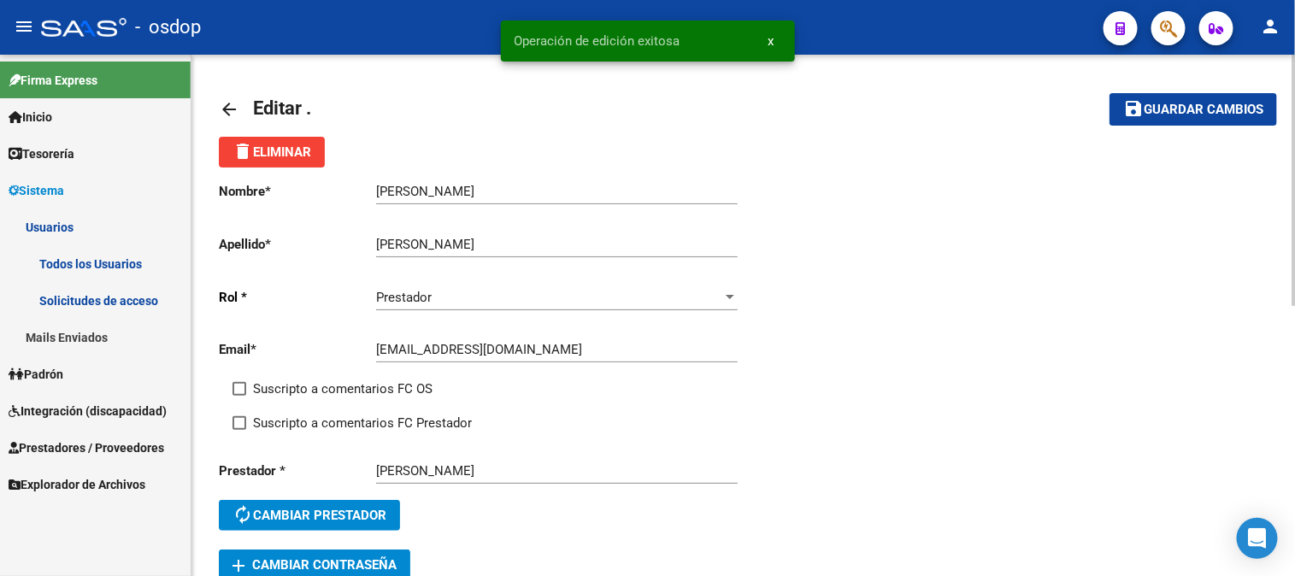
click at [224, 108] on mat-icon "arrow_back" at bounding box center [229, 109] width 21 height 21
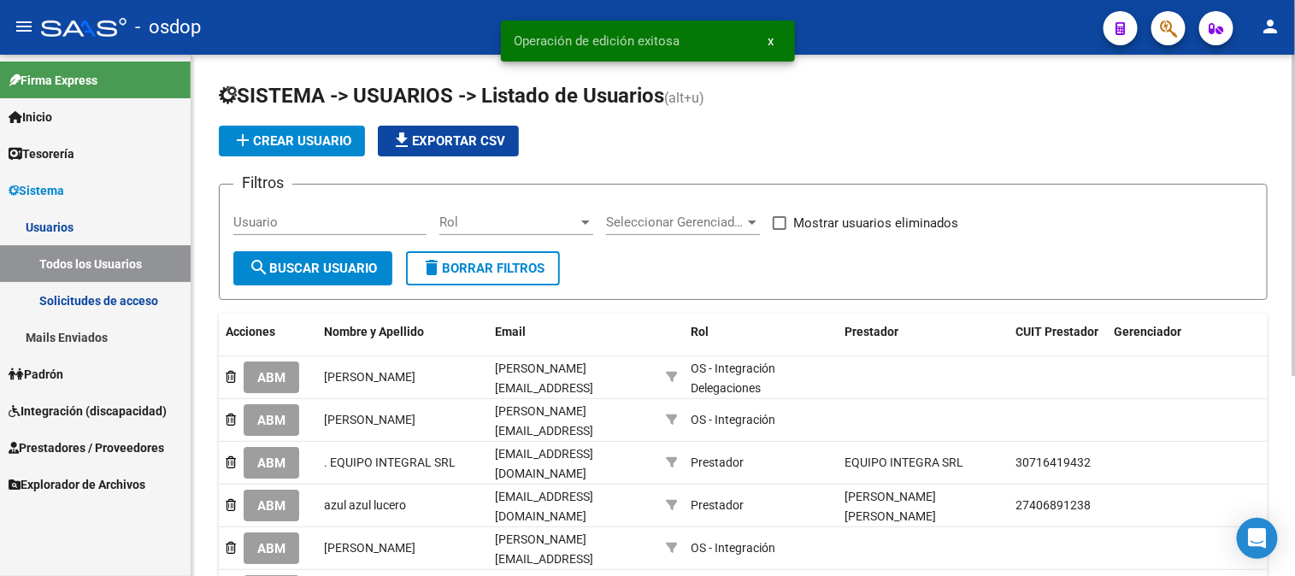
scroll to position [325, 0]
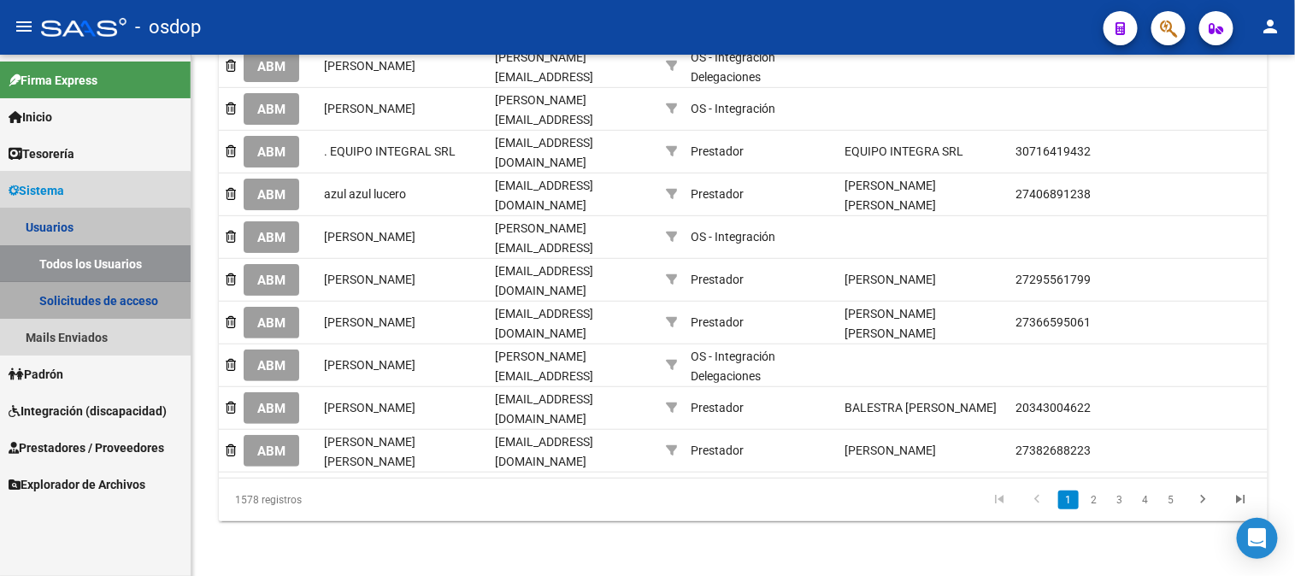
click at [92, 295] on link "Solicitudes de acceso" at bounding box center [95, 300] width 191 height 37
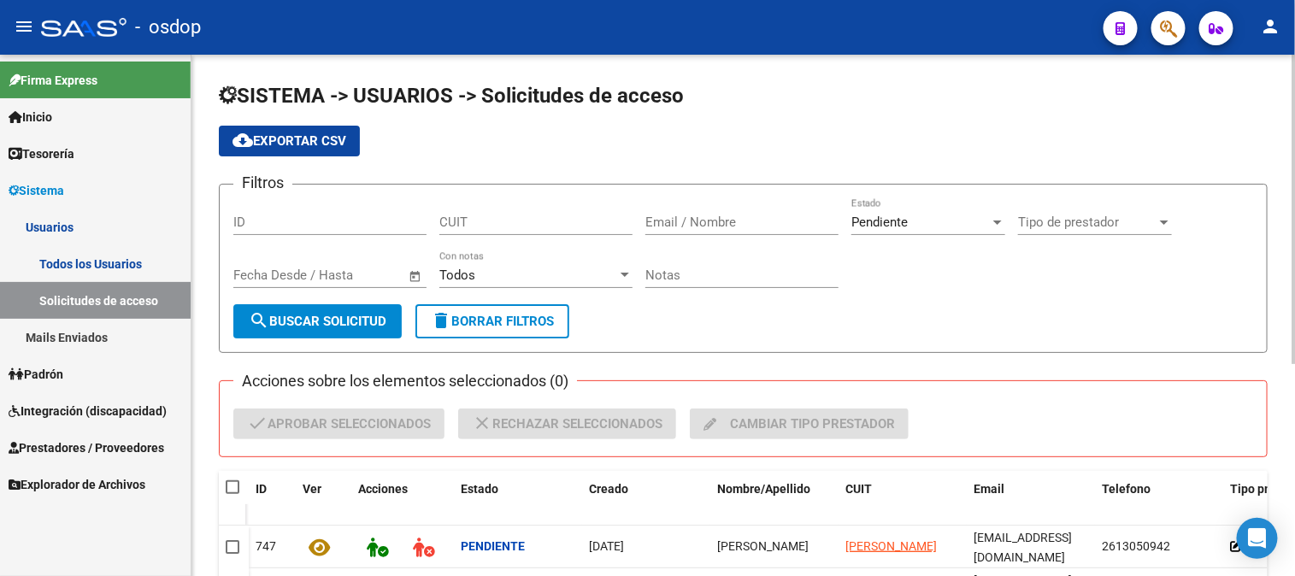
scroll to position [356, 0]
